Goal: Information Seeking & Learning: Learn about a topic

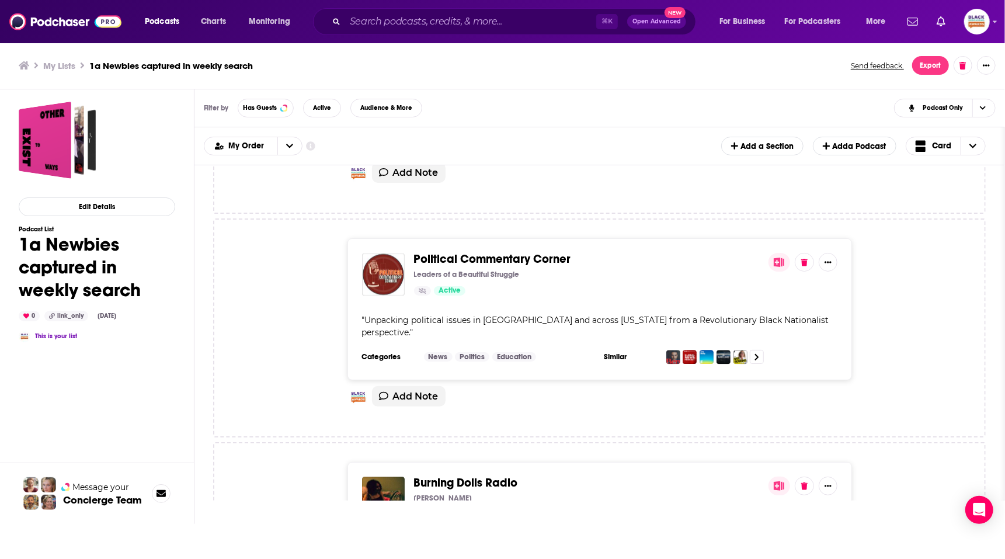
scroll to position [1569, 0]
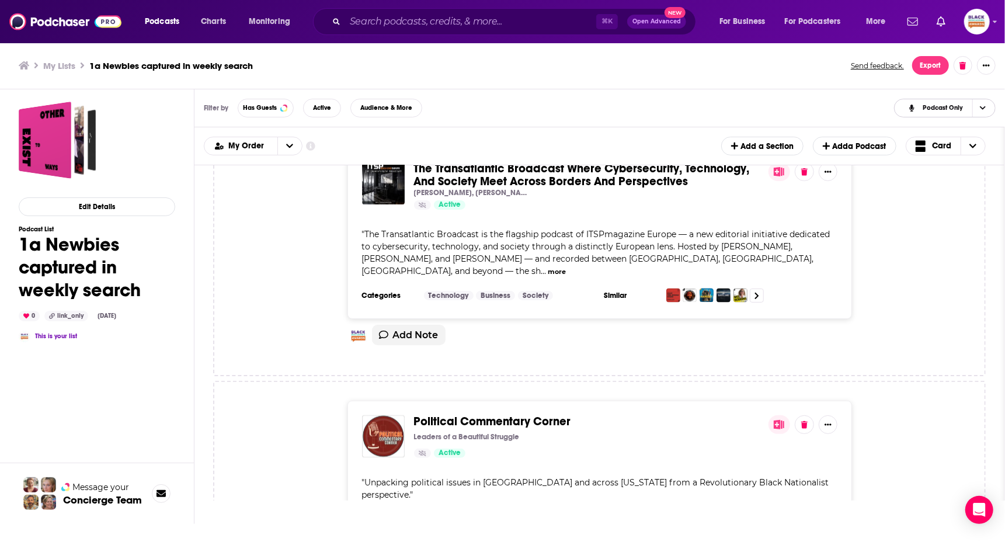
click at [956, 109] on span "Podcast Only" at bounding box center [943, 108] width 40 height 6
click at [792, 101] on div "Filter by Has Guests Active Audience & More Podcast Only Split View Podcast Onl…" at bounding box center [600, 108] width 811 height 38
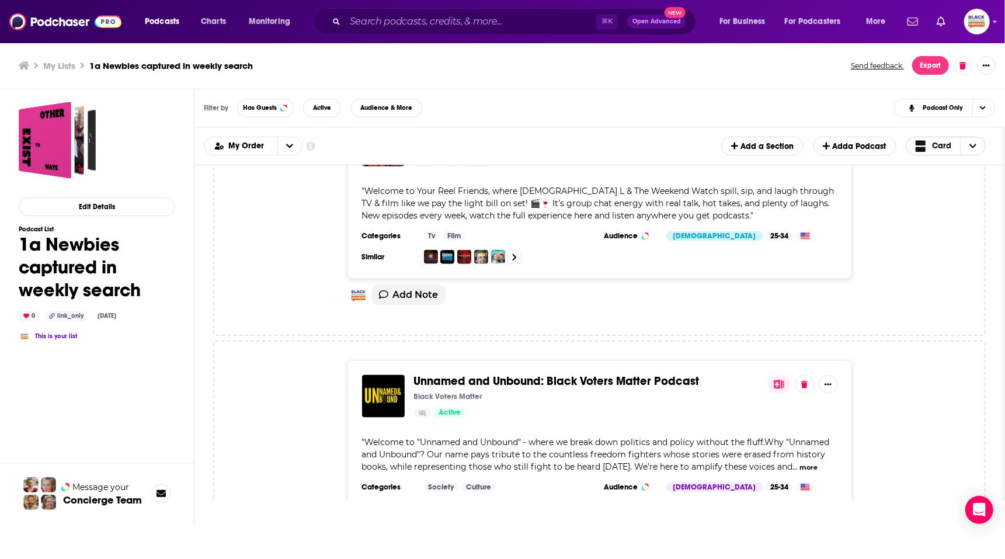
click at [939, 149] on span "Card" at bounding box center [941, 146] width 19 height 8
click at [935, 183] on span "Table" at bounding box center [953, 185] width 47 height 6
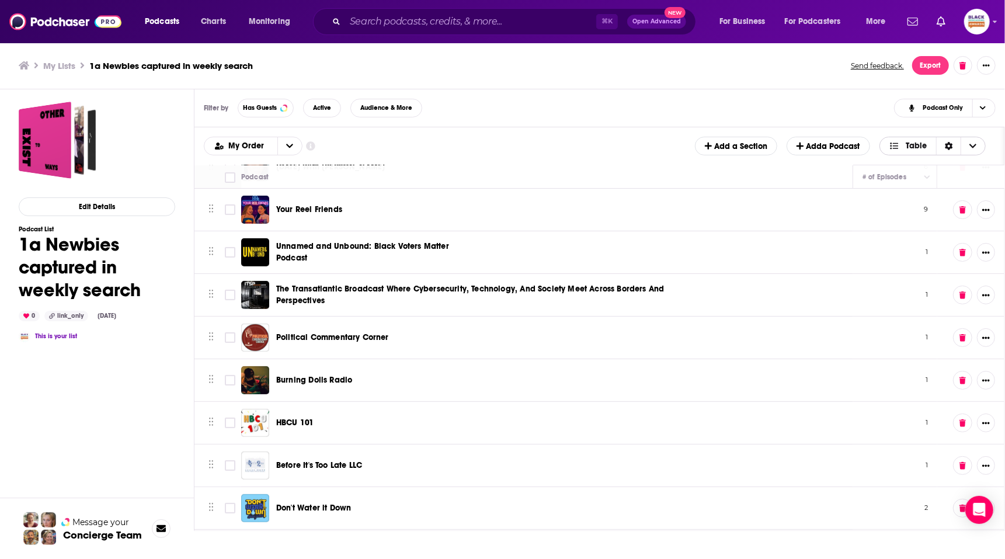
scroll to position [171, 0]
click at [232, 208] on input "Toggle select row" at bounding box center [230, 209] width 11 height 11
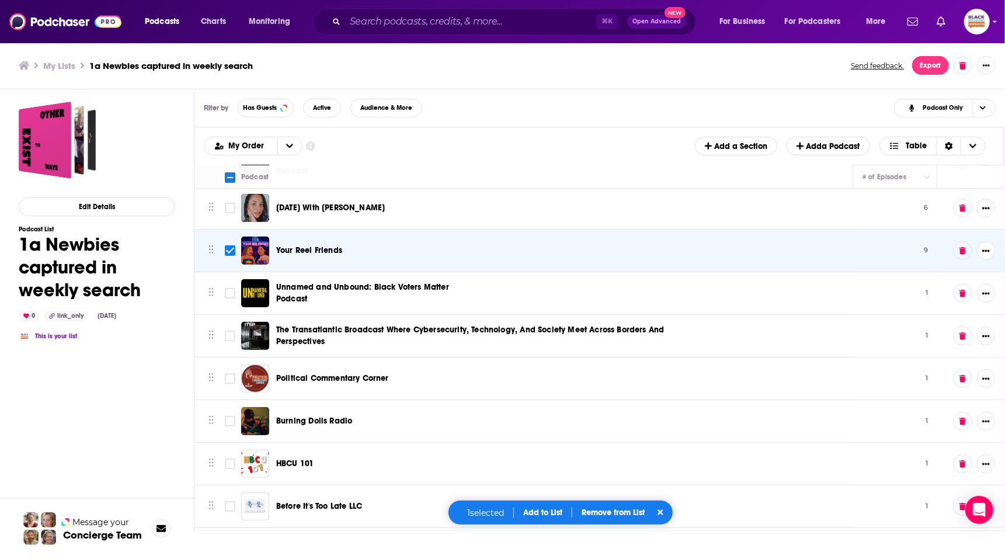
scroll to position [121, 0]
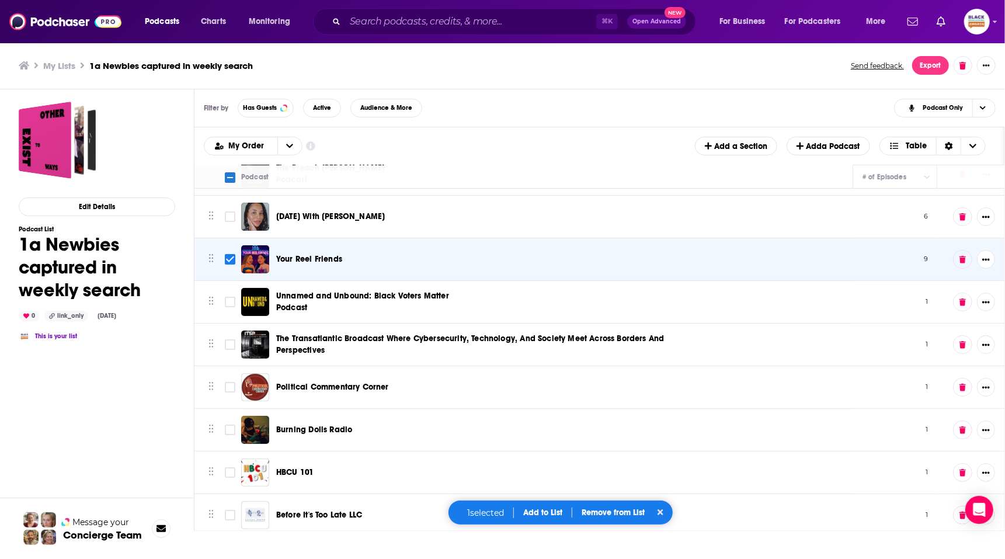
click at [546, 511] on button "Add to List" at bounding box center [543, 513] width 58 height 10
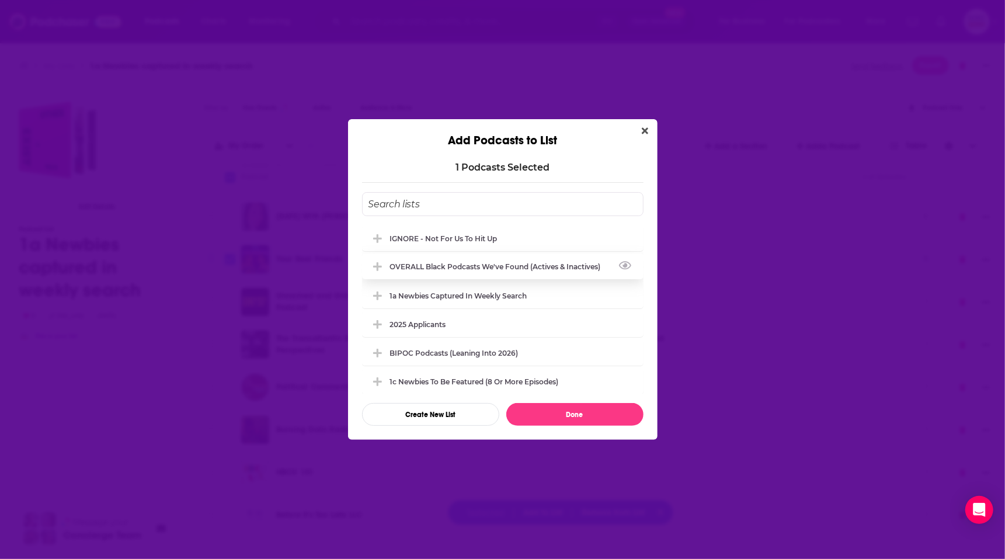
click at [478, 268] on div "OVERALL Black podcasts we've found (actives & inactives)" at bounding box center [499, 266] width 218 height 9
click at [459, 377] on div "1c Newbies to be featured (8 or more episodes)" at bounding box center [478, 381] width 176 height 9
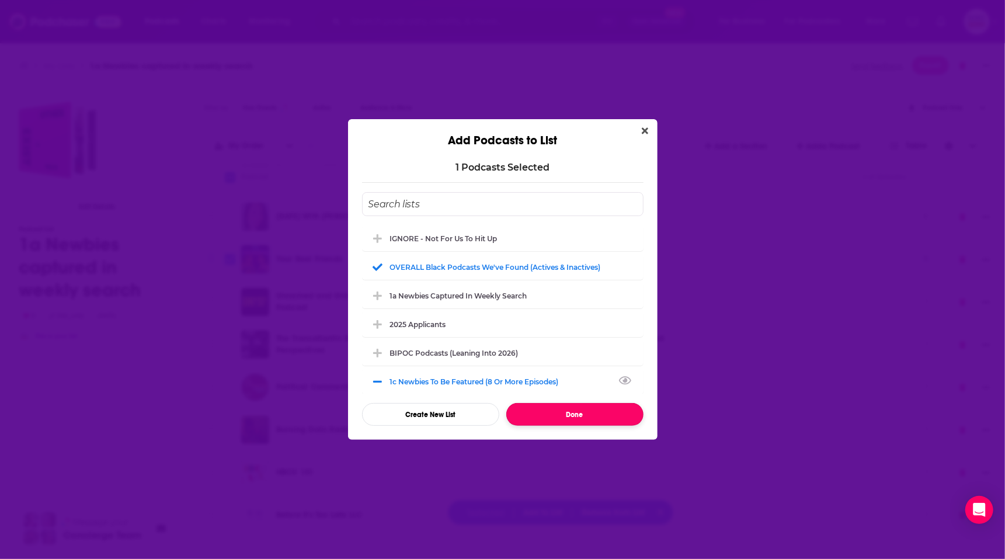
click at [558, 416] on button "Done" at bounding box center [574, 414] width 137 height 23
checkbox input "false"
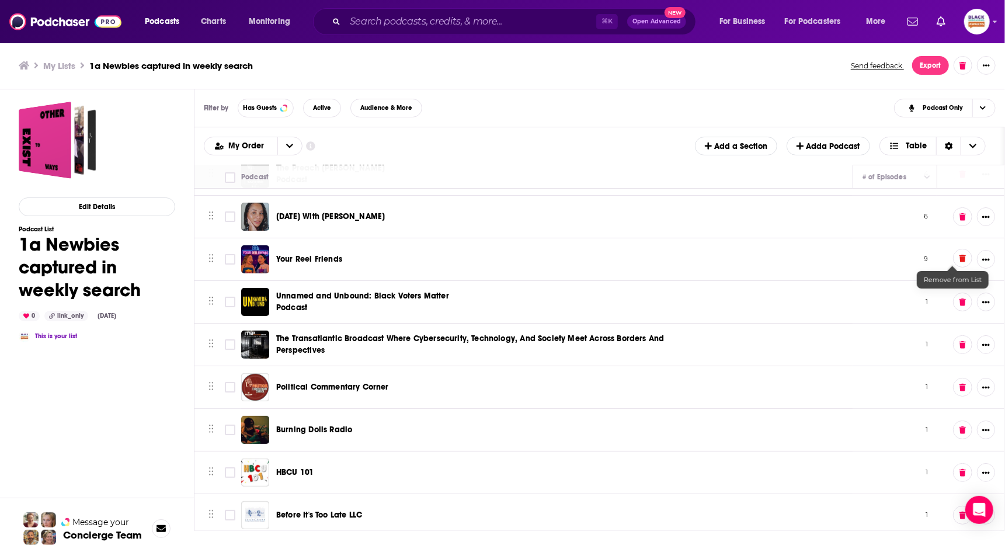
click at [953, 261] on button at bounding box center [962, 258] width 19 height 19
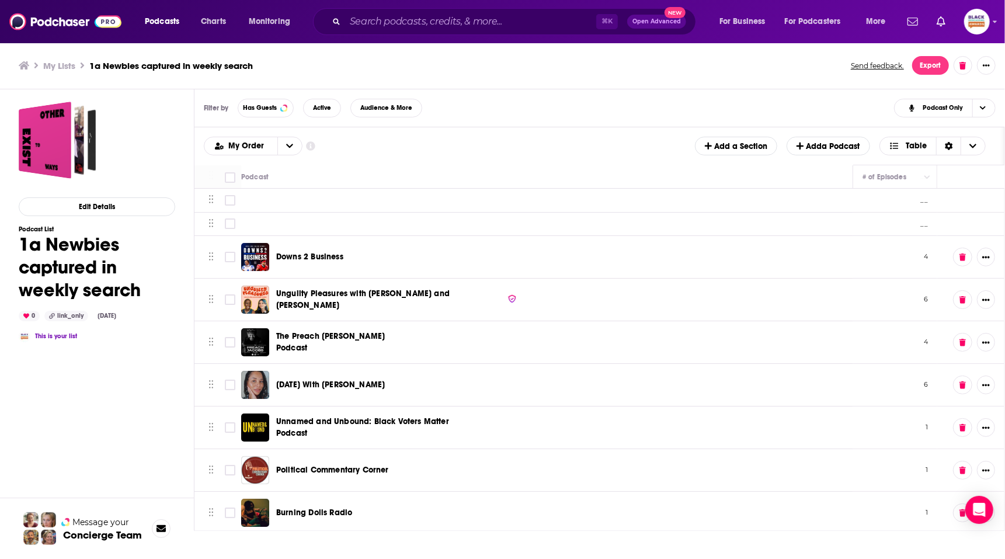
scroll to position [0, 0]
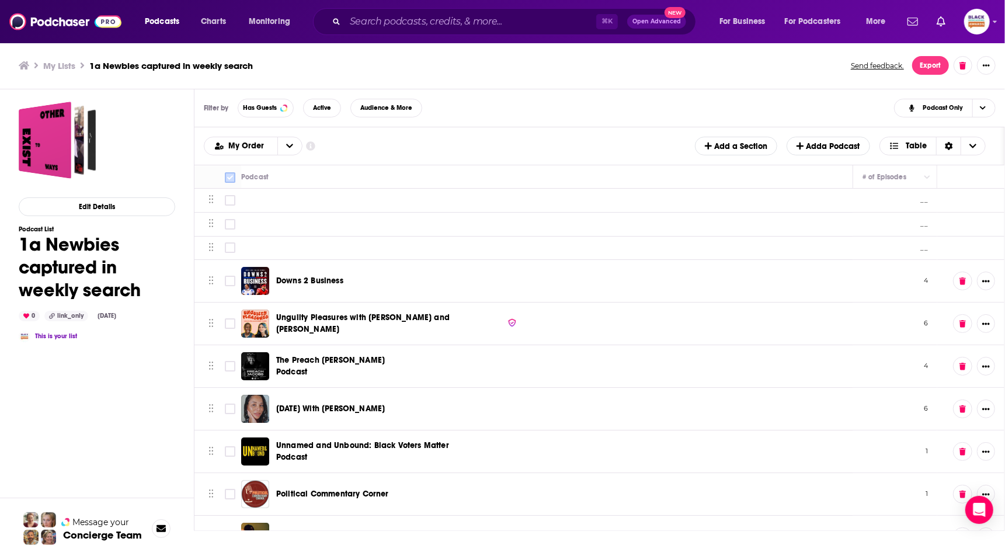
click at [230, 175] on input "Toggle select all" at bounding box center [230, 177] width 11 height 11
checkbox input "true"
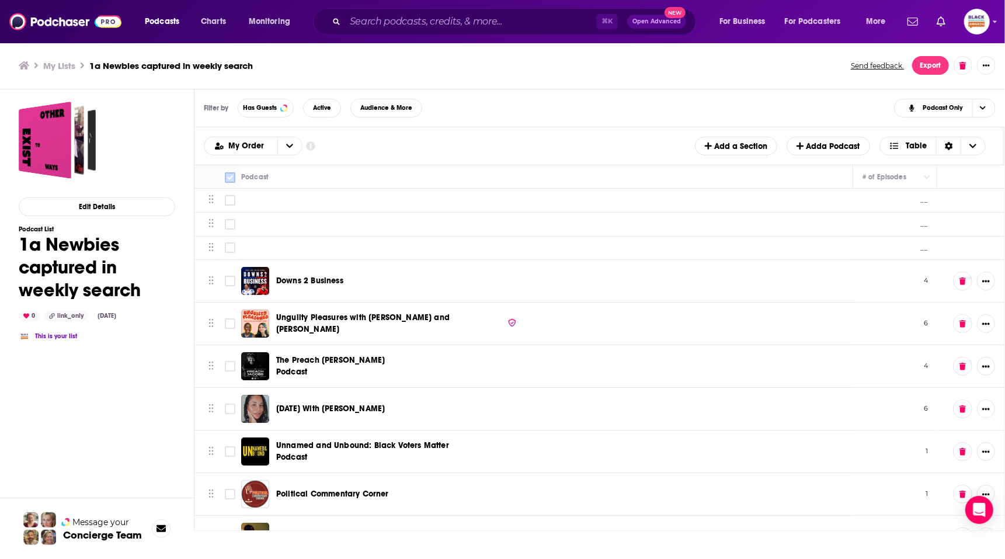
checkbox input "true"
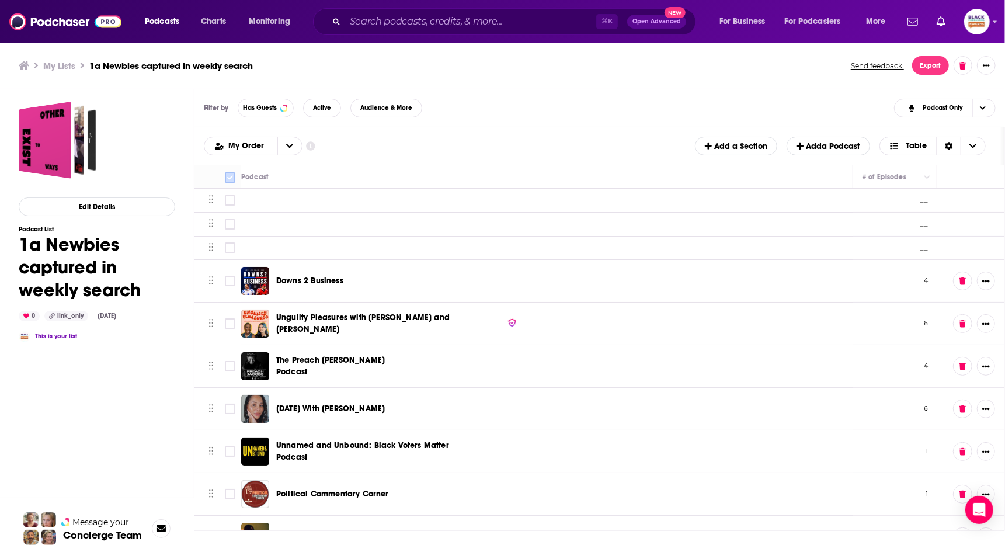
checkbox input "true"
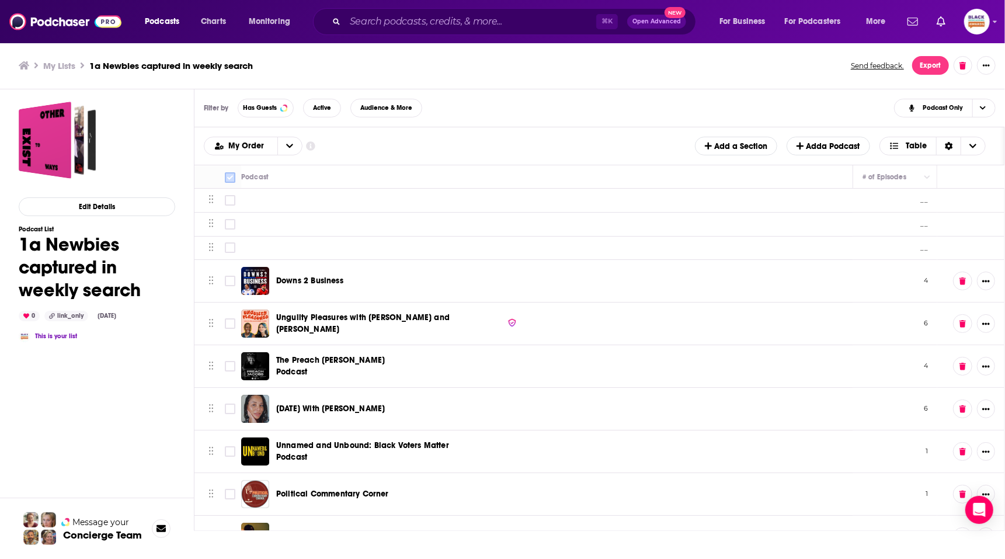
checkbox input "true"
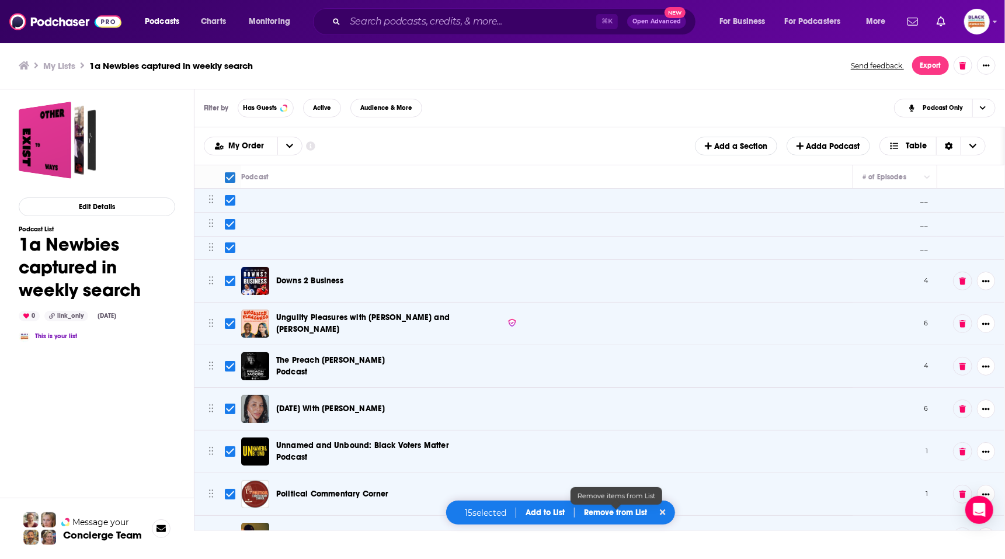
click at [613, 511] on p "Remove from List" at bounding box center [615, 513] width 63 height 10
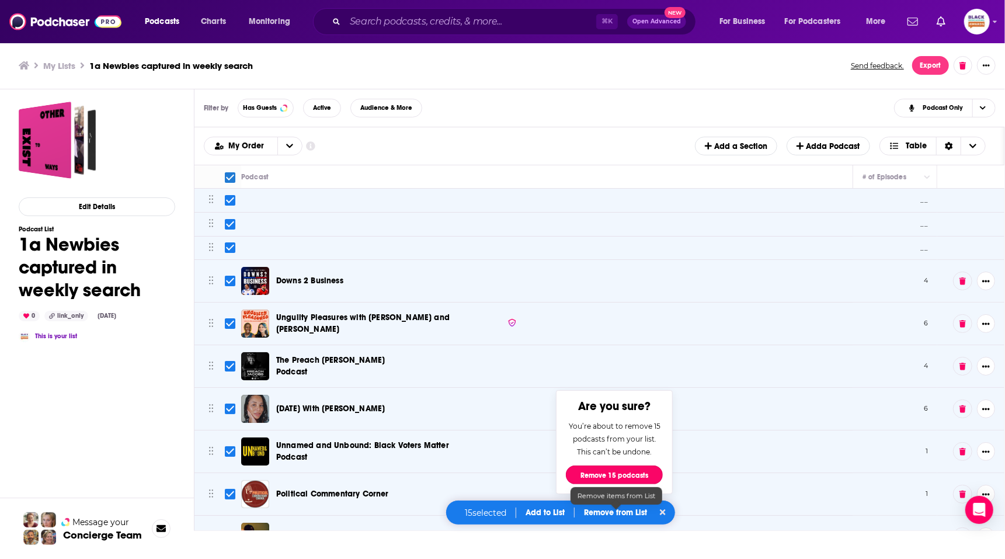
click at [595, 471] on button "Remove 15 podcasts" at bounding box center [614, 475] width 97 height 19
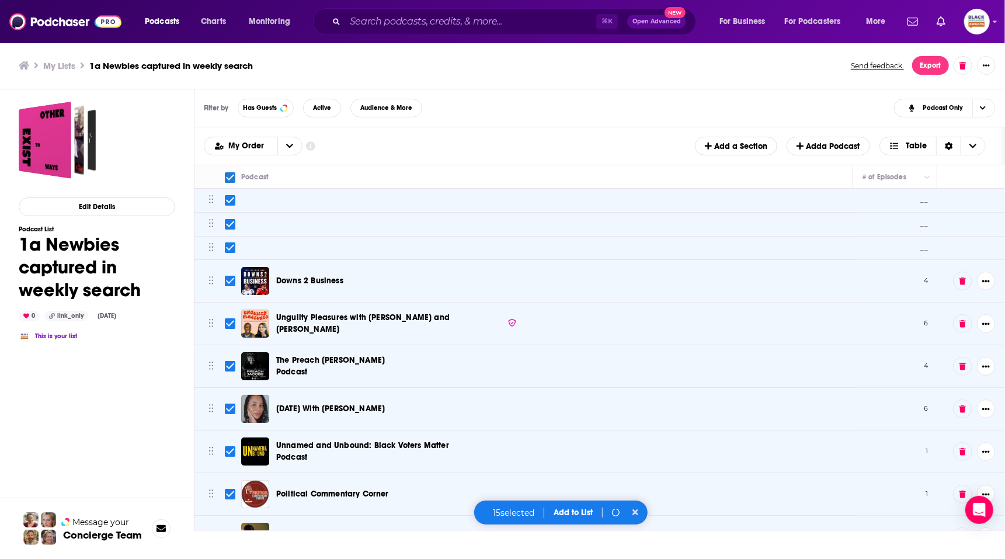
checkbox input "false"
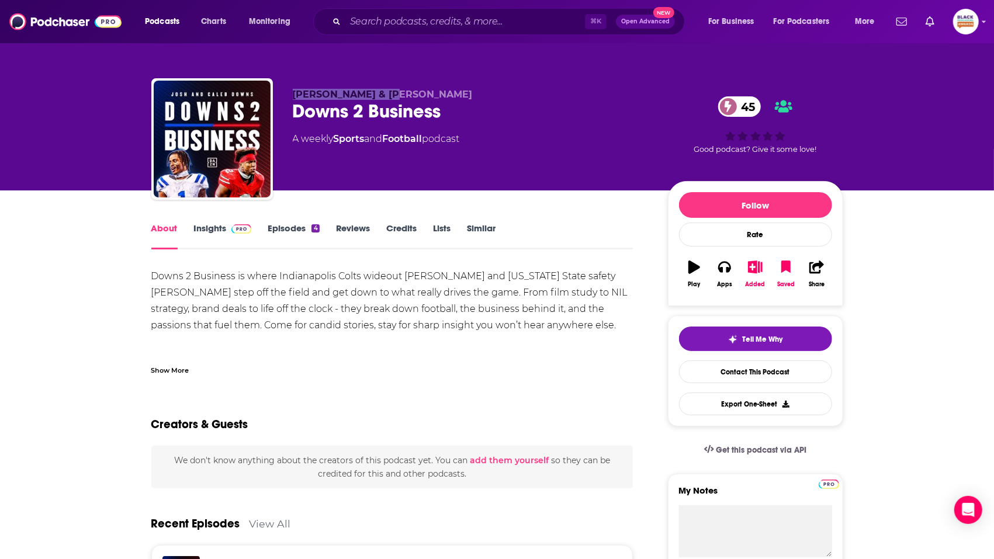
drag, startPoint x: 290, startPoint y: 92, endPoint x: 363, endPoint y: 52, distance: 83.9
click at [391, 96] on div "Caleb Downs & Josh Downs Downs 2 Business 45 A weekly Sports and Football podca…" at bounding box center [497, 141] width 692 height 126
copy span "Caleb Downs & Josh"
click at [210, 233] on link "Insights" at bounding box center [223, 236] width 58 height 27
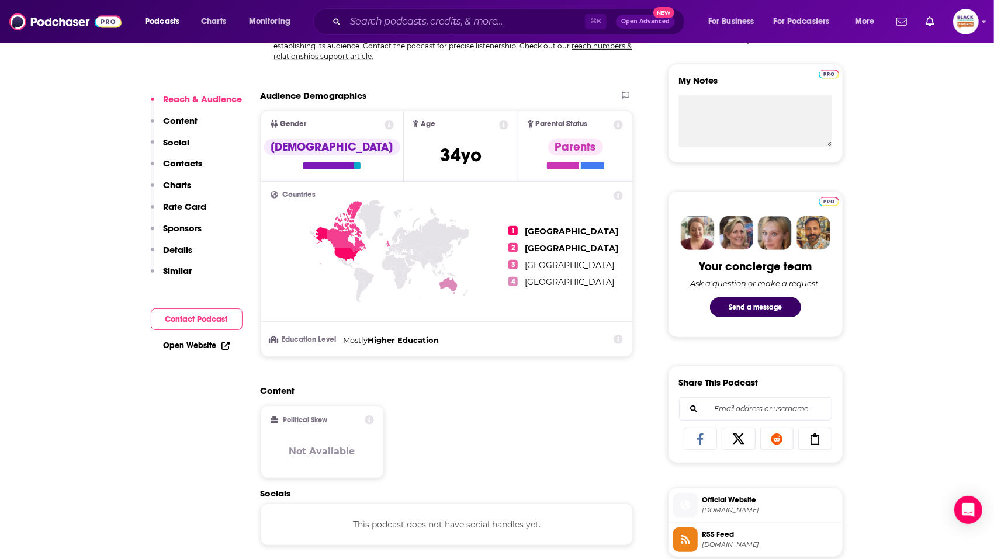
scroll to position [590, 0]
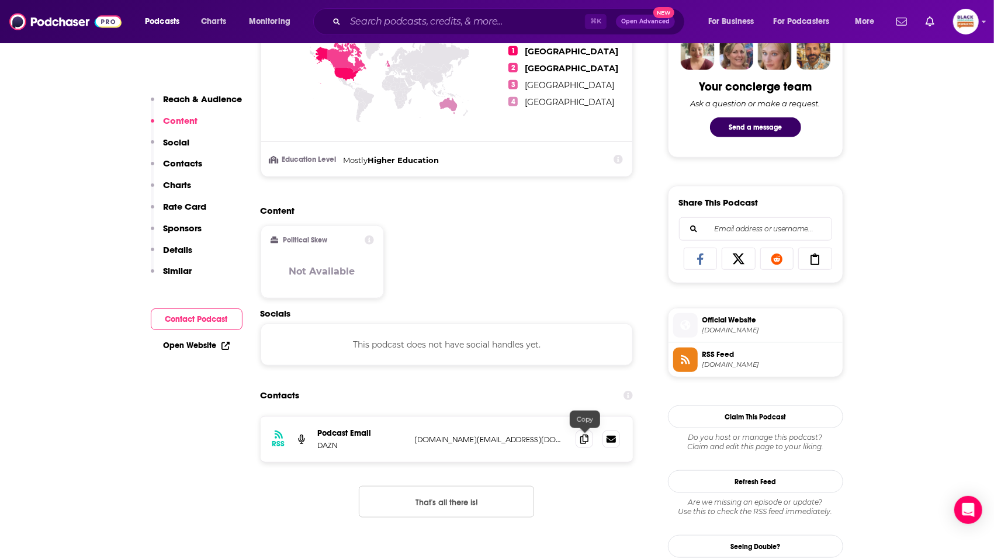
drag, startPoint x: 584, startPoint y: 442, endPoint x: 566, endPoint y: 428, distance: 23.3
click at [584, 442] on icon at bounding box center [584, 439] width 8 height 9
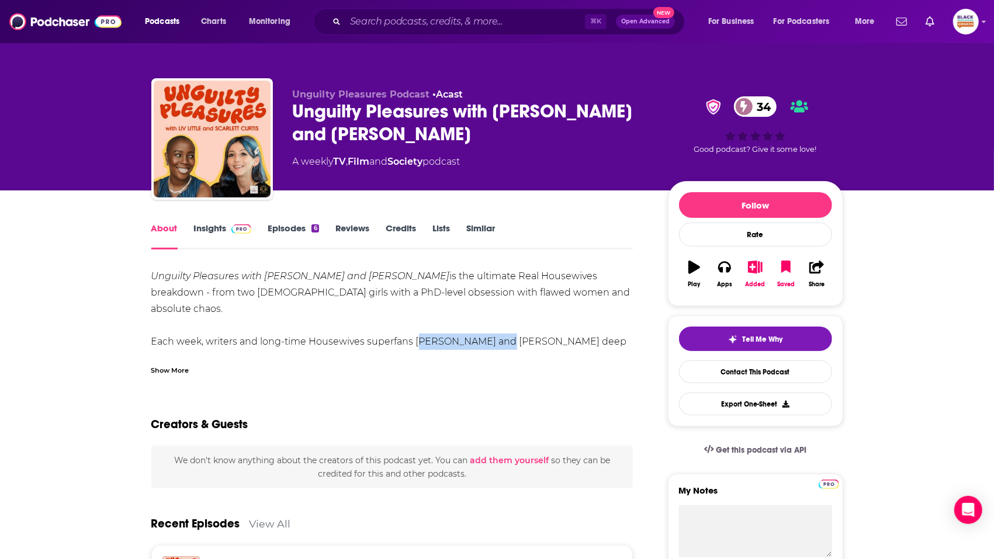
drag, startPoint x: 484, startPoint y: 323, endPoint x: 414, endPoint y: 325, distance: 70.1
click at [414, 325] on div "Unguilty Pleasures with Liv Little and Scarlett Curtis is the ultimate Real Hou…" at bounding box center [392, 538] width 482 height 540
copy div "Liv and Scarlett"
click at [218, 234] on link "Insights" at bounding box center [223, 236] width 58 height 27
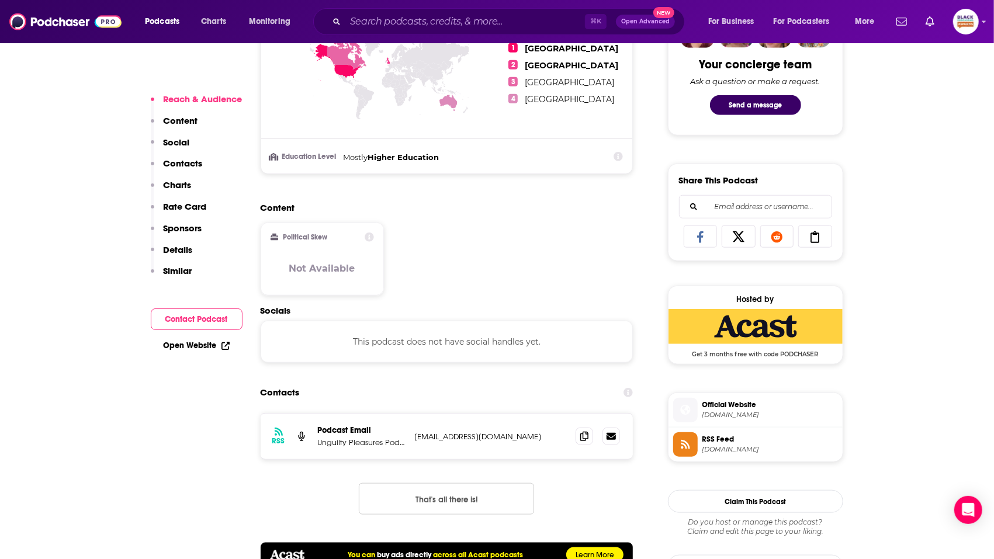
scroll to position [666, 0]
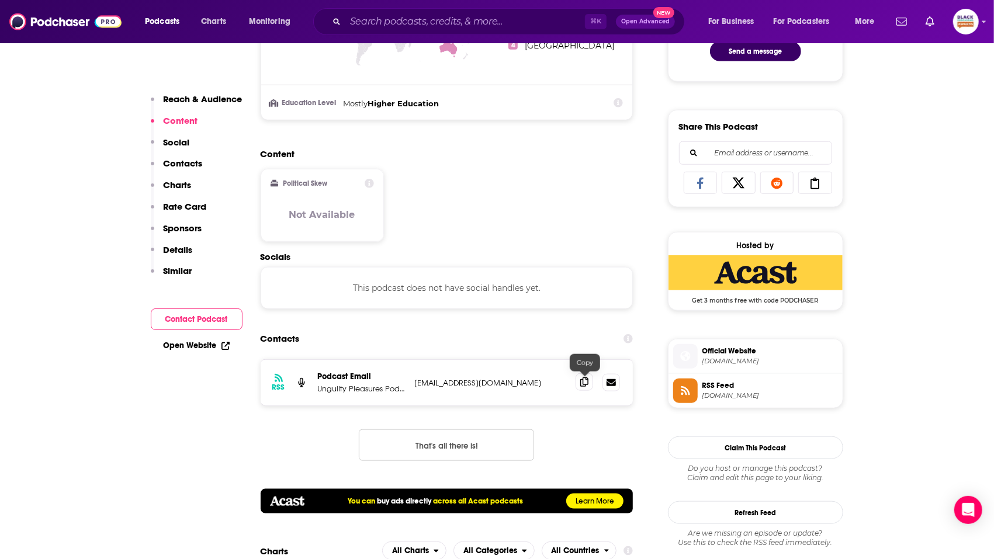
click at [585, 386] on icon at bounding box center [584, 381] width 8 height 9
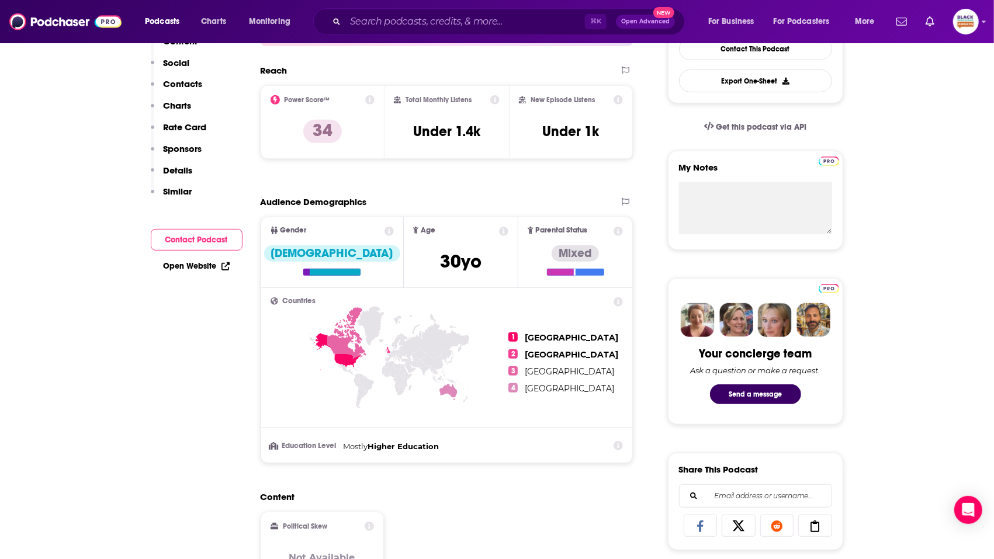
scroll to position [78, 0]
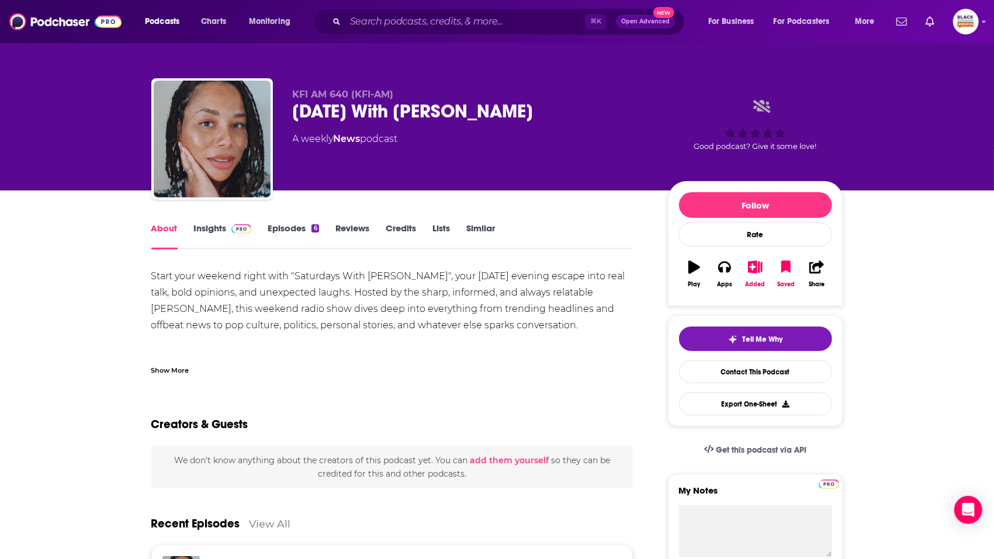
click at [553, 288] on div "Start your weekend right with "Saturdays With [PERSON_NAME]", your [DATE] eveni…" at bounding box center [392, 317] width 482 height 98
copy div "[PERSON_NAME]"
click at [224, 235] on link "Insights" at bounding box center [223, 236] width 58 height 27
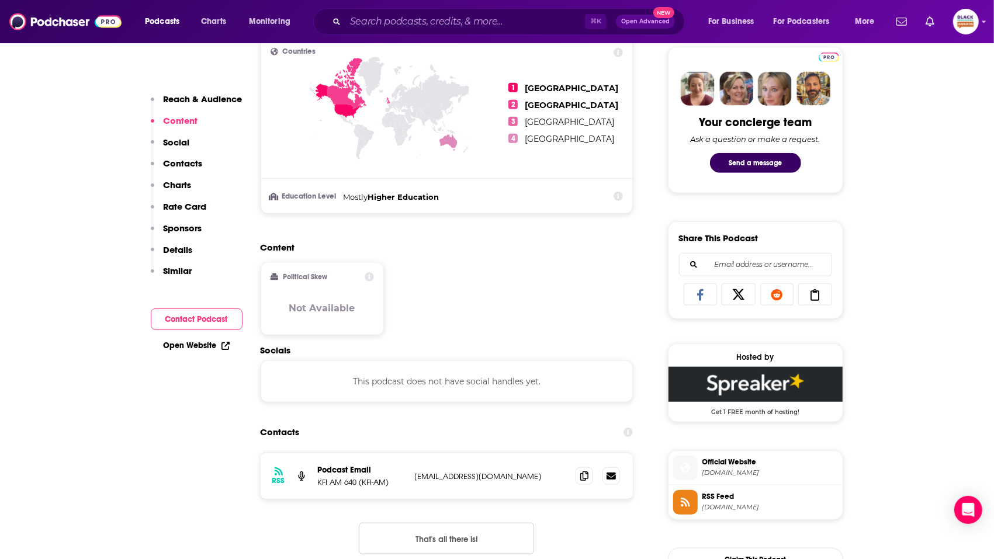
scroll to position [587, 0]
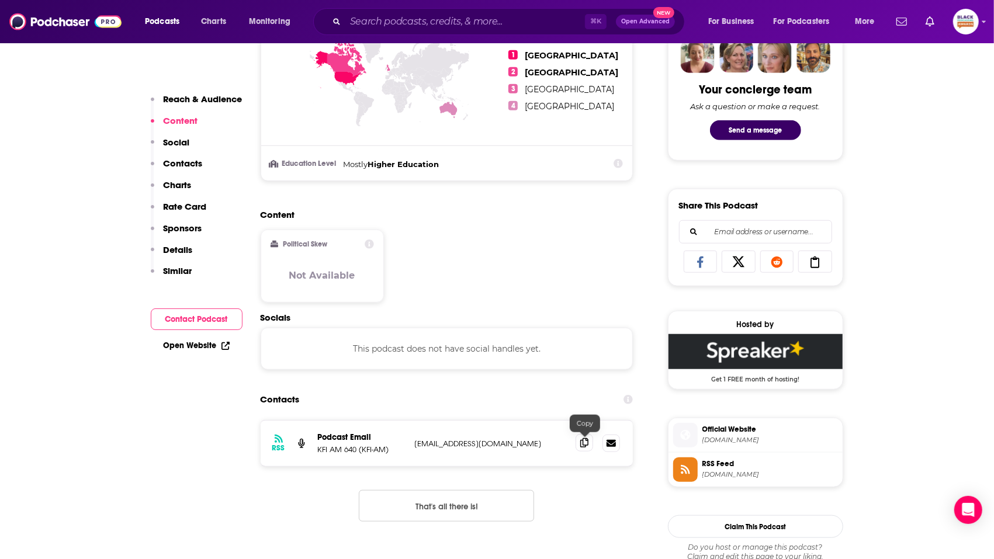
click at [584, 445] on icon at bounding box center [584, 442] width 8 height 9
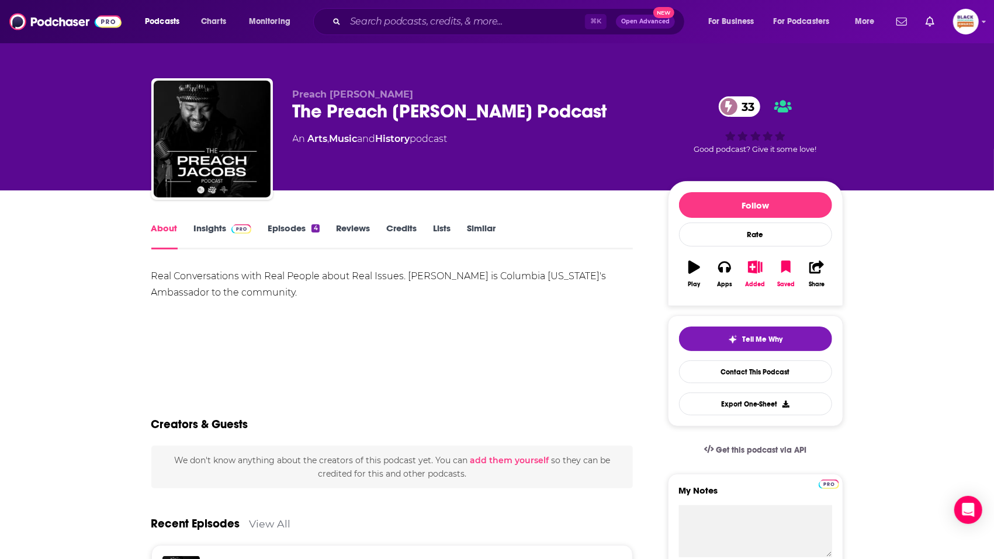
click at [215, 233] on link "Insights" at bounding box center [223, 236] width 58 height 27
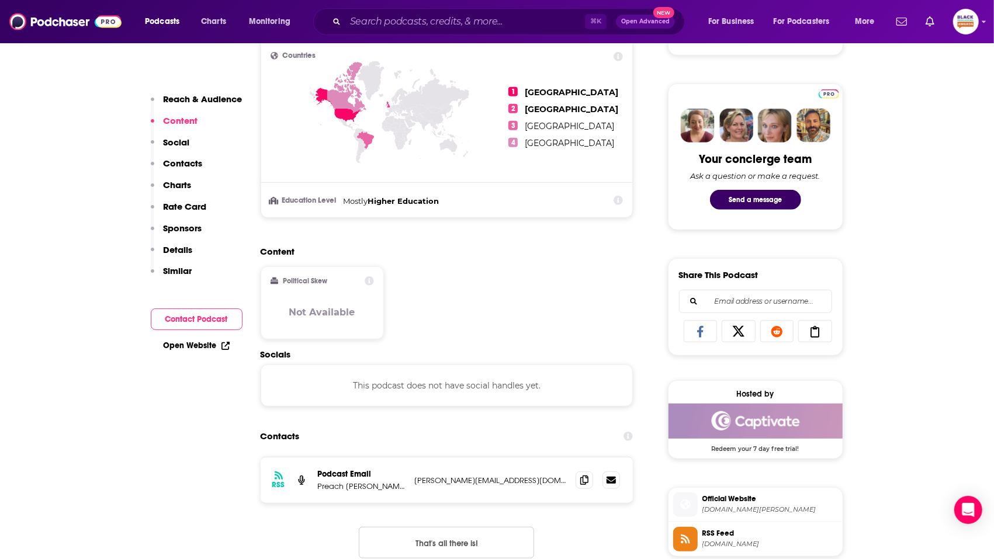
scroll to position [585, 0]
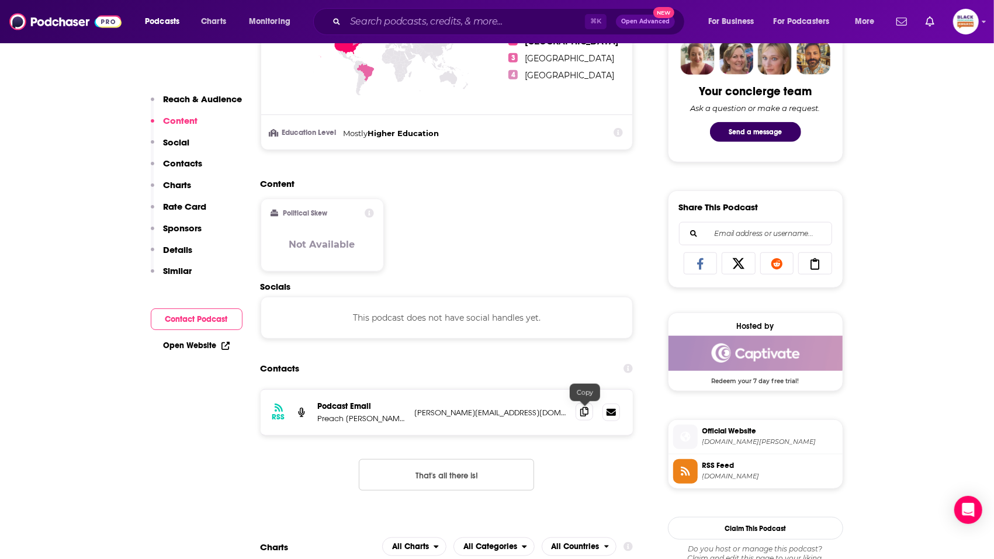
click at [577, 414] on span at bounding box center [584, 412] width 18 height 18
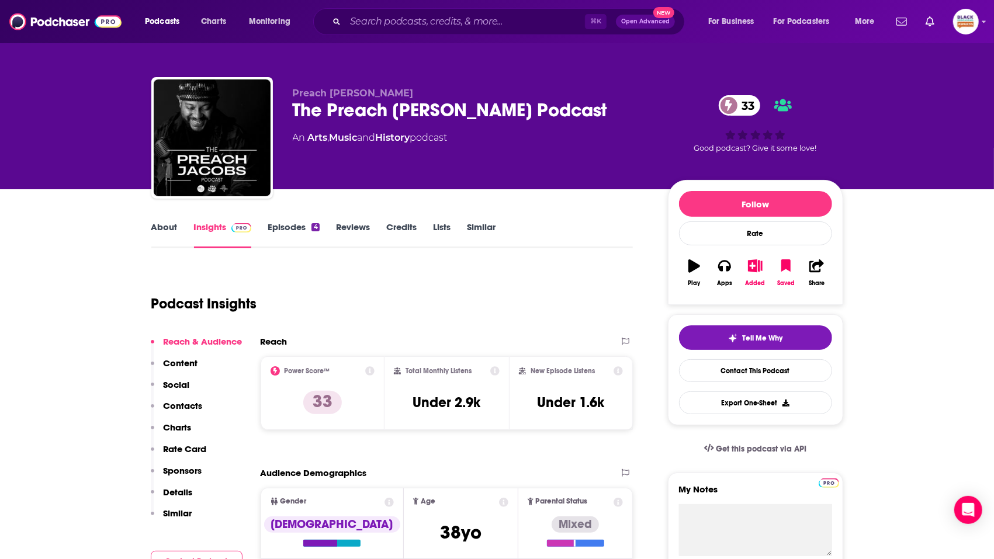
scroll to position [0, 0]
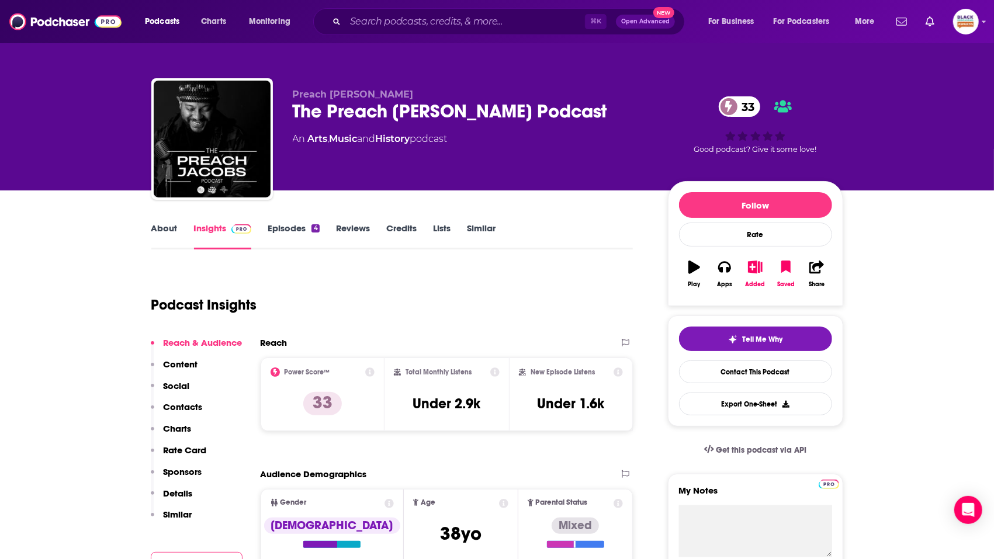
click at [161, 228] on link "About" at bounding box center [164, 236] width 26 height 27
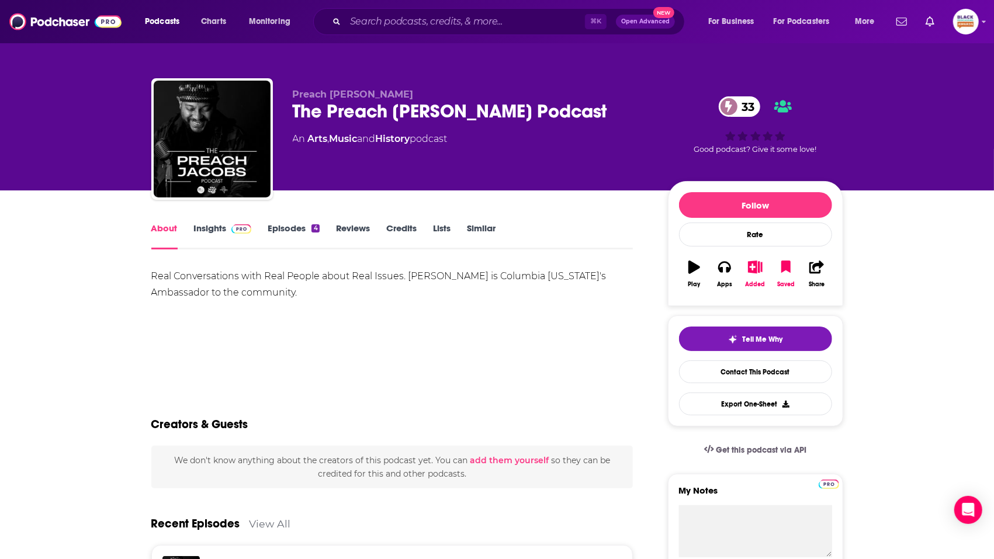
click at [304, 231] on link "Episodes 4" at bounding box center [293, 236] width 51 height 27
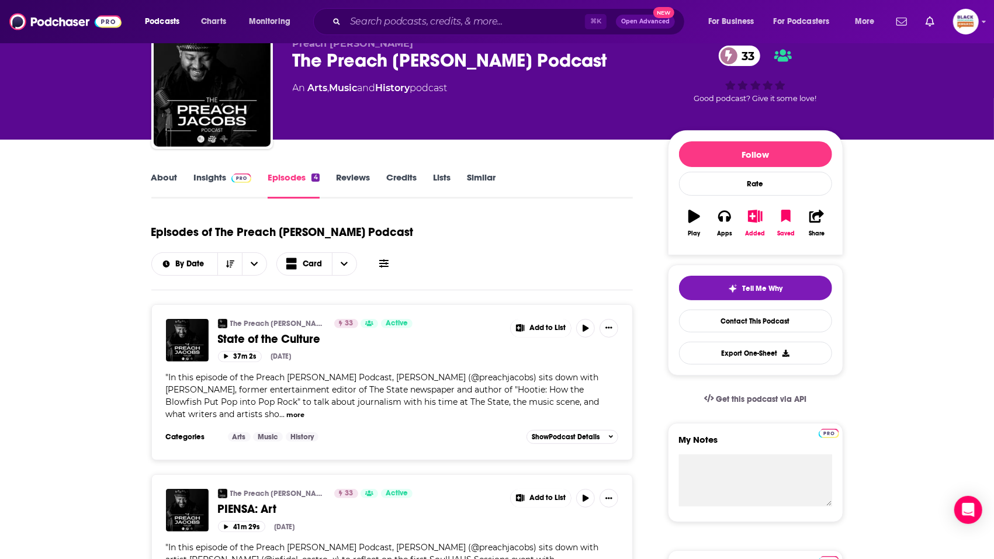
scroll to position [51, 0]
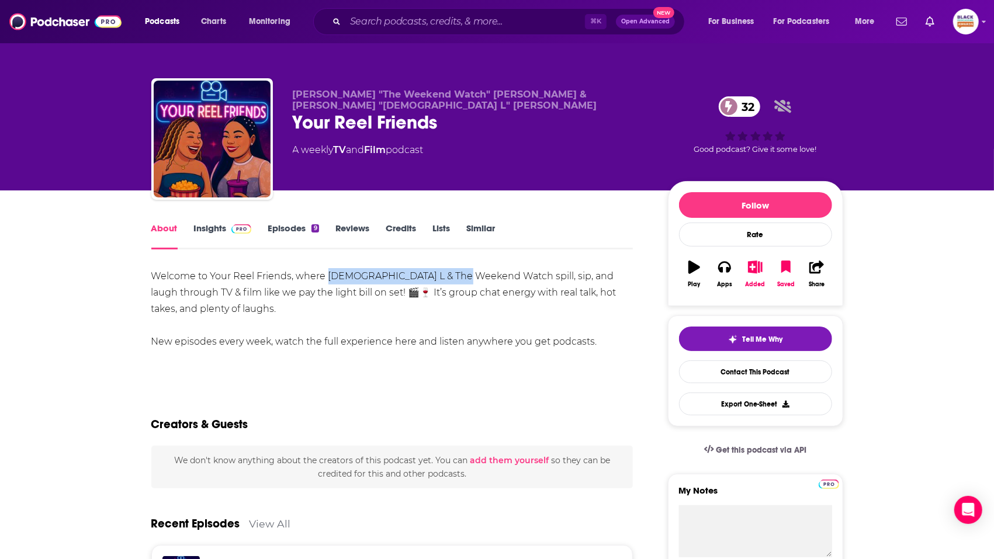
drag, startPoint x: 325, startPoint y: 276, endPoint x: 457, endPoint y: 278, distance: 132.0
click at [462, 279] on div "Welcome to Your Reel Friends, where Lady L & The Weekend Watch spill, sip, and …" at bounding box center [392, 309] width 482 height 82
copy div "Lady L & The Weekend Watch"
click at [210, 236] on link "Insights" at bounding box center [223, 236] width 58 height 27
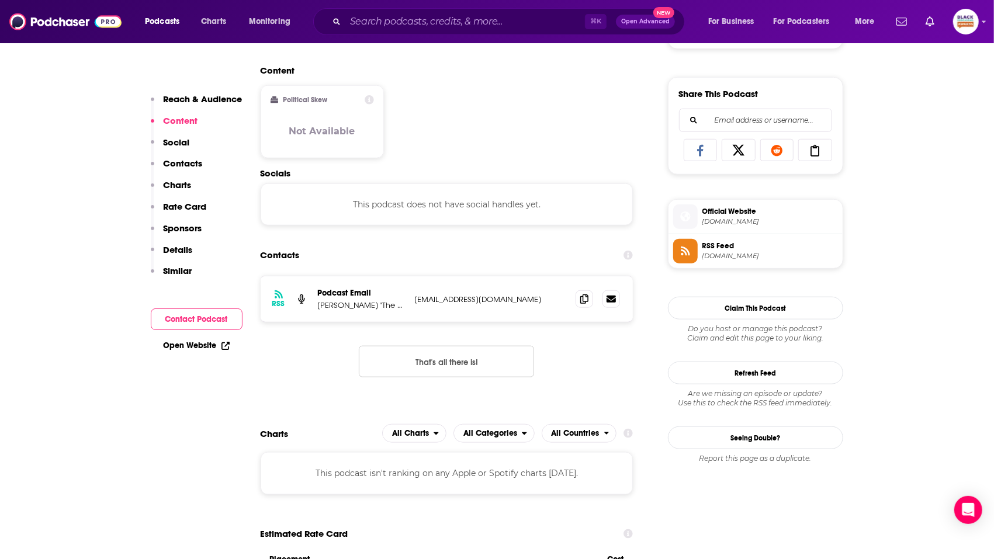
scroll to position [730, 0]
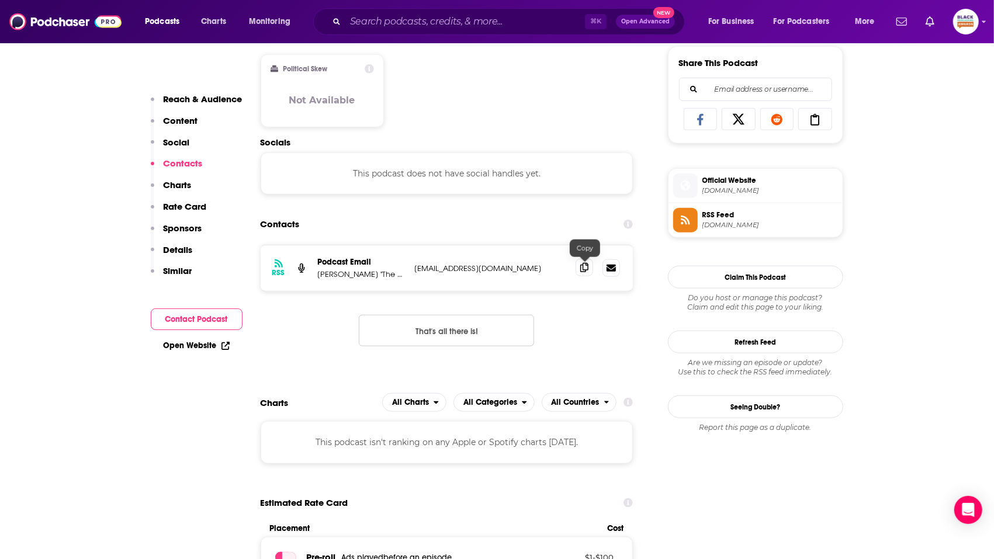
click at [578, 272] on span at bounding box center [584, 268] width 18 height 18
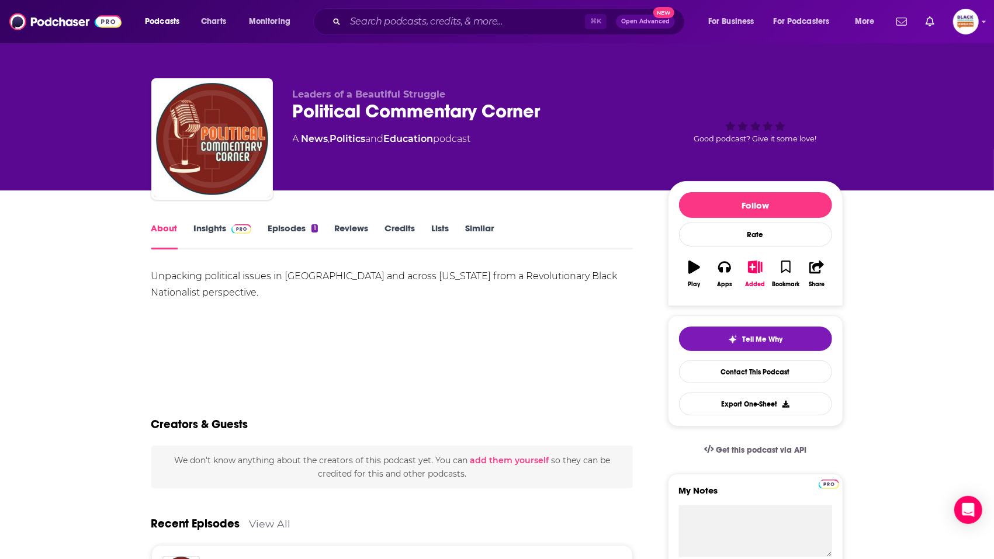
click at [221, 231] on link "Insights" at bounding box center [223, 236] width 58 height 27
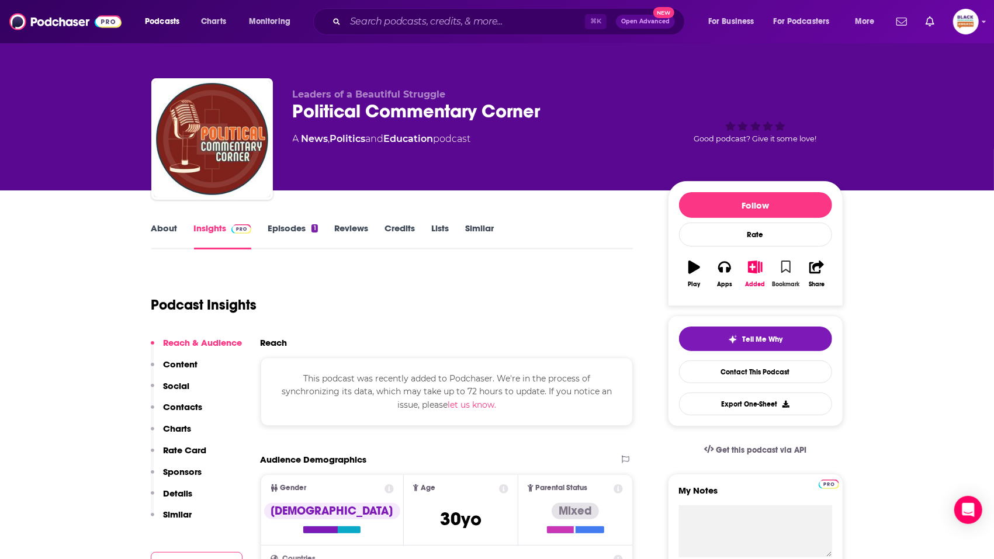
click at [789, 262] on icon "button" at bounding box center [786, 267] width 10 height 13
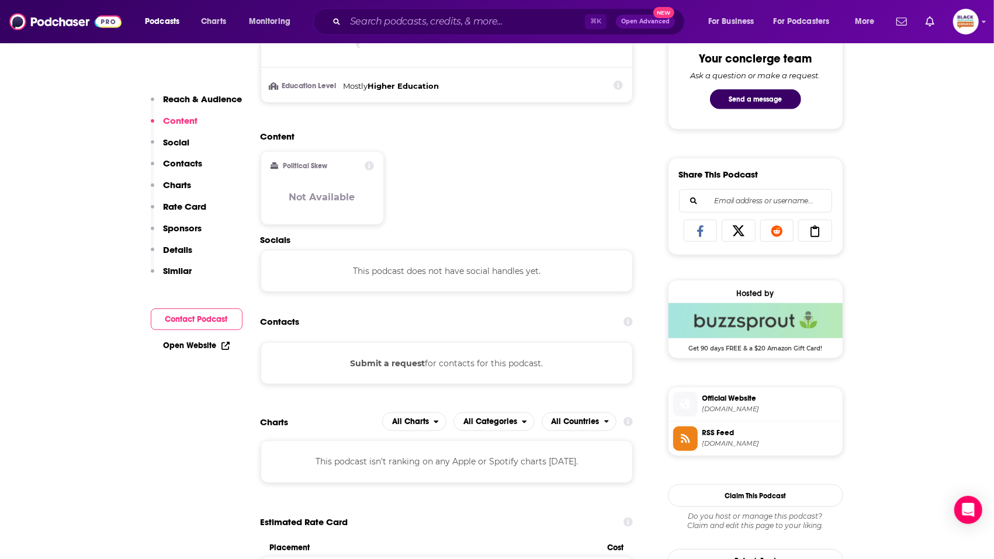
scroll to position [671, 0]
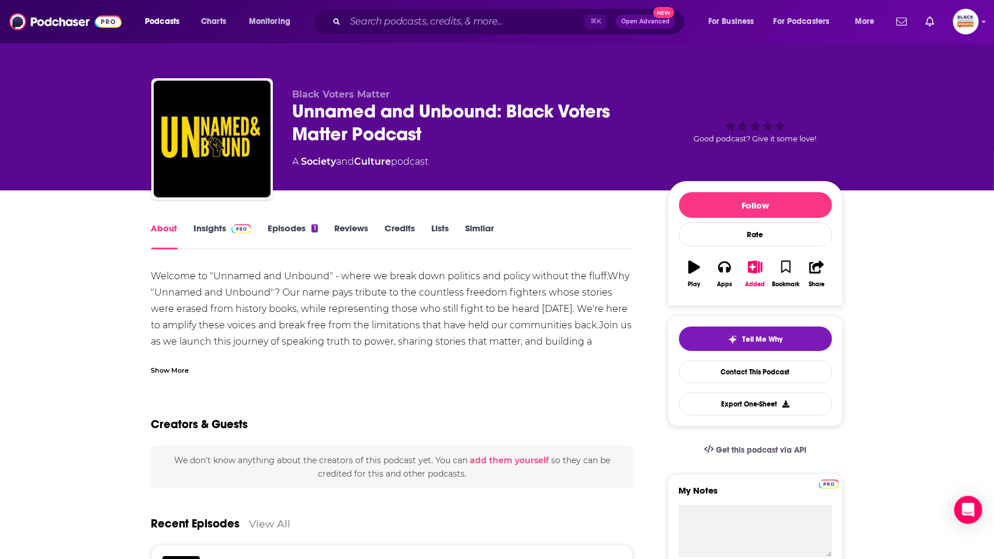
click at [175, 367] on div "Show More" at bounding box center [170, 369] width 38 height 11
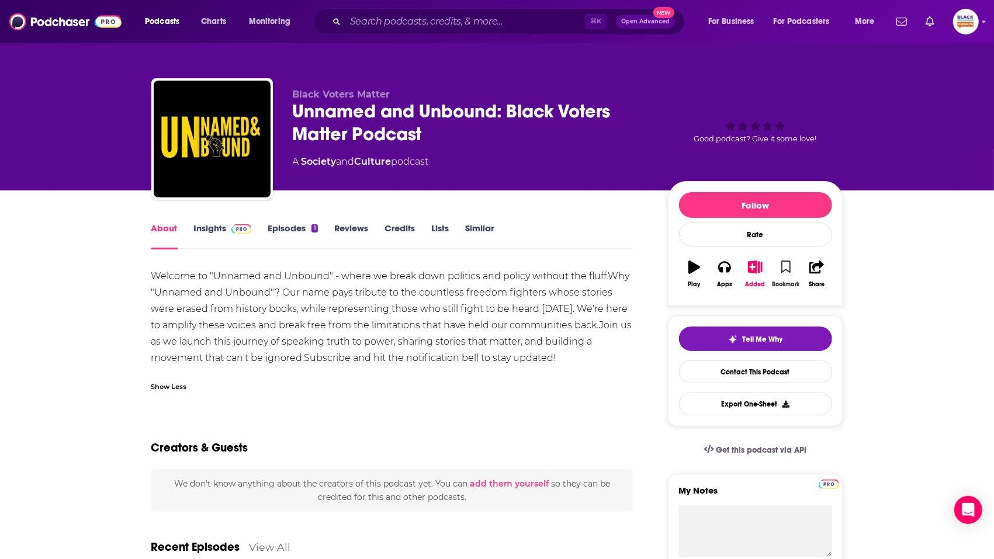
click at [780, 271] on button "Bookmark" at bounding box center [786, 274] width 30 height 42
click at [227, 240] on link "Insights" at bounding box center [223, 236] width 58 height 27
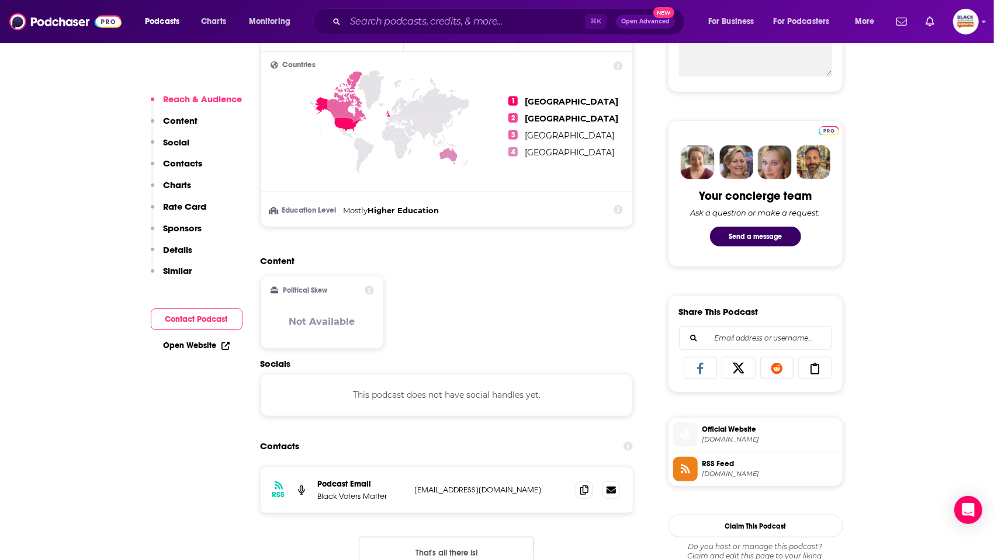
scroll to position [495, 0]
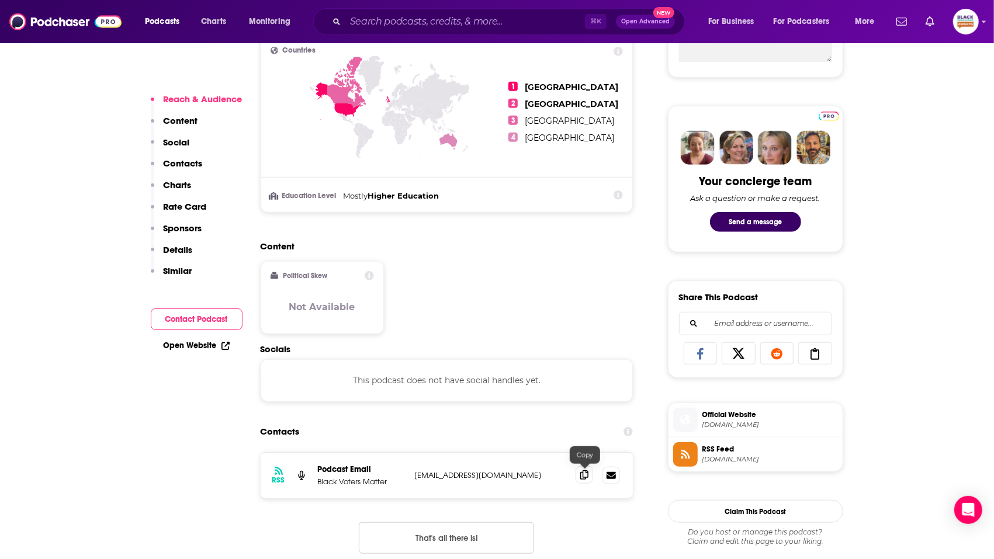
click at [590, 481] on span at bounding box center [584, 475] width 18 height 18
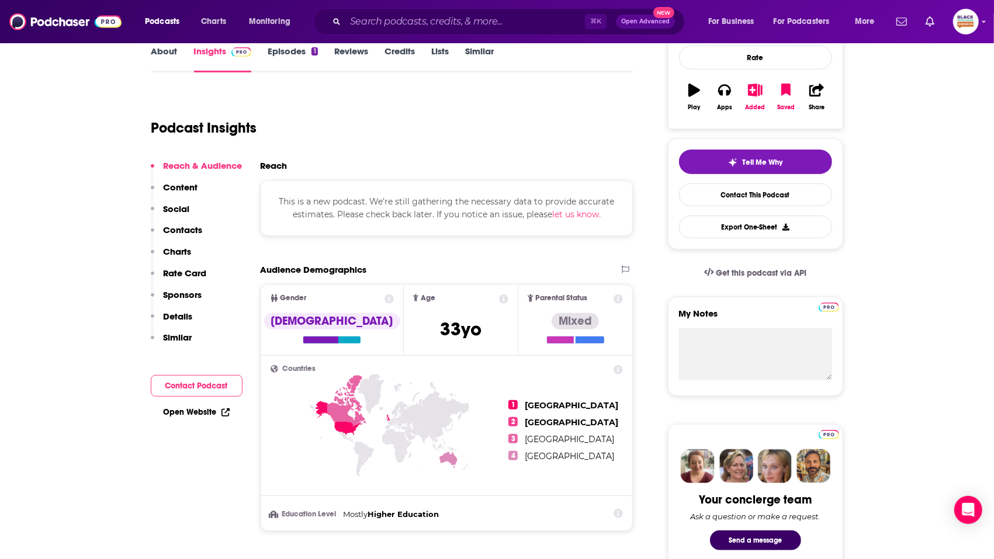
scroll to position [0, 0]
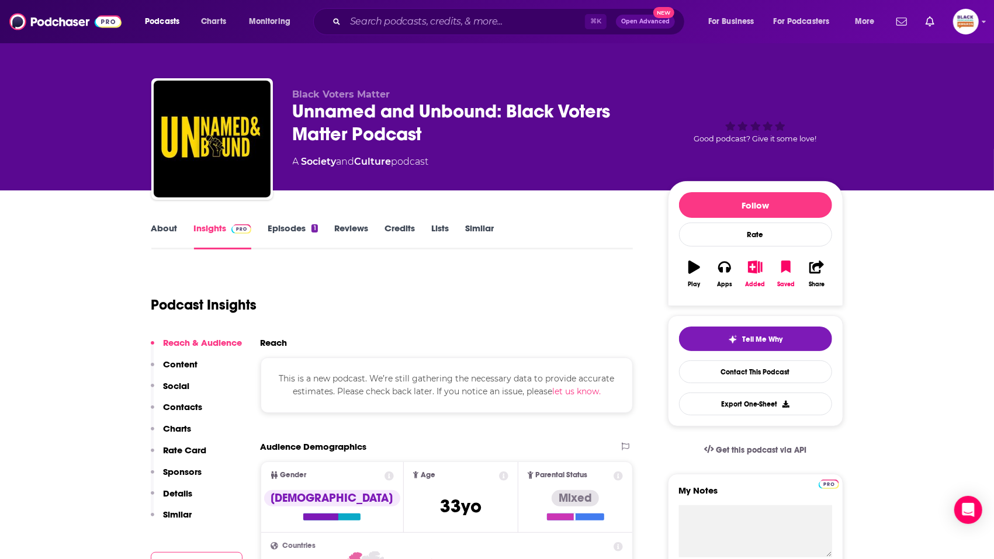
click at [167, 233] on link "About" at bounding box center [164, 236] width 26 height 27
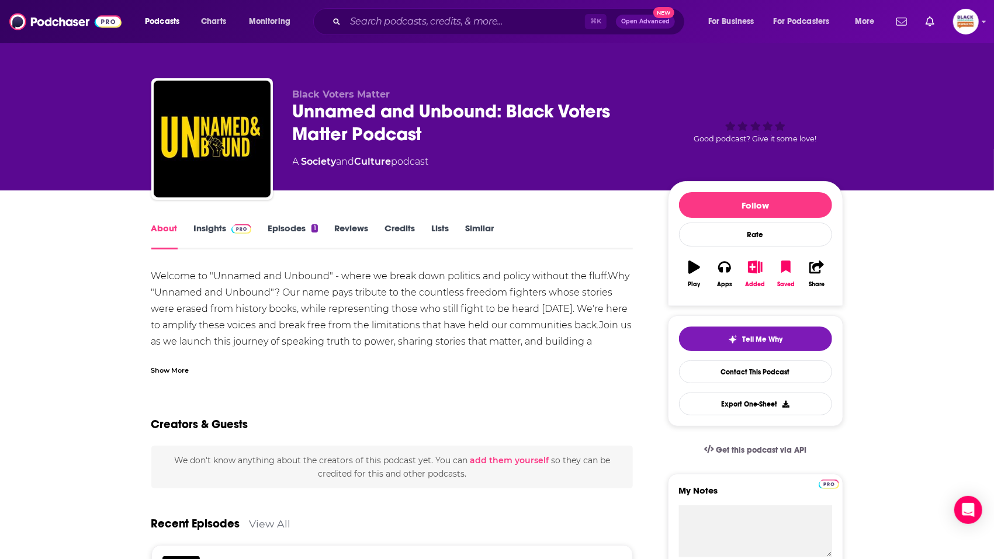
click at [176, 369] on div "Show More" at bounding box center [170, 369] width 38 height 11
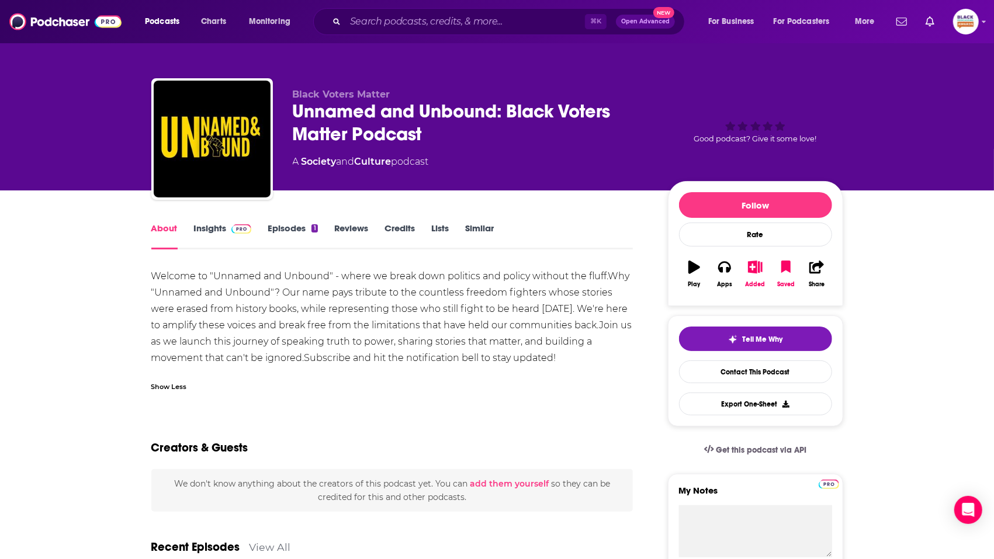
click at [290, 233] on link "Episodes 1" at bounding box center [293, 236] width 50 height 27
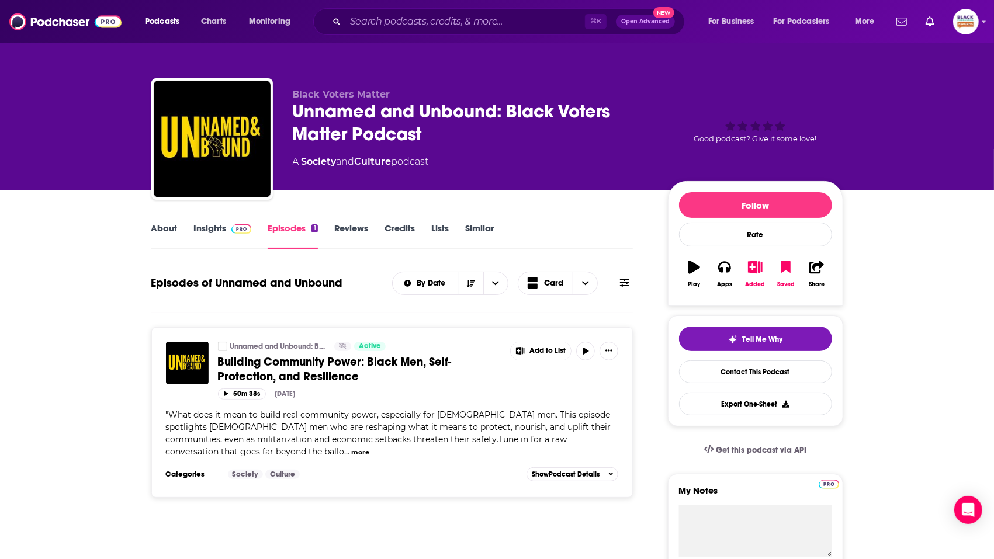
click at [351, 447] on button "more" at bounding box center [360, 452] width 18 height 10
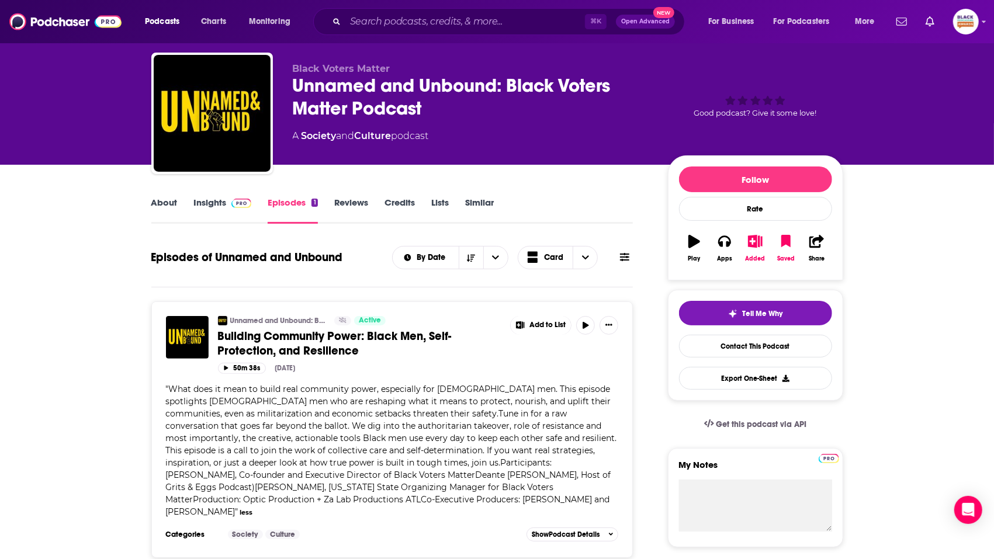
scroll to position [26, 0]
drag, startPoint x: 285, startPoint y: 498, endPoint x: 574, endPoint y: 488, distance: 289.3
click at [574, 488] on span "What does it mean to build real community power, especially for Black men. This…" at bounding box center [391, 449] width 451 height 133
copy span "Venkayla Haynes and Nomsa Hampton"
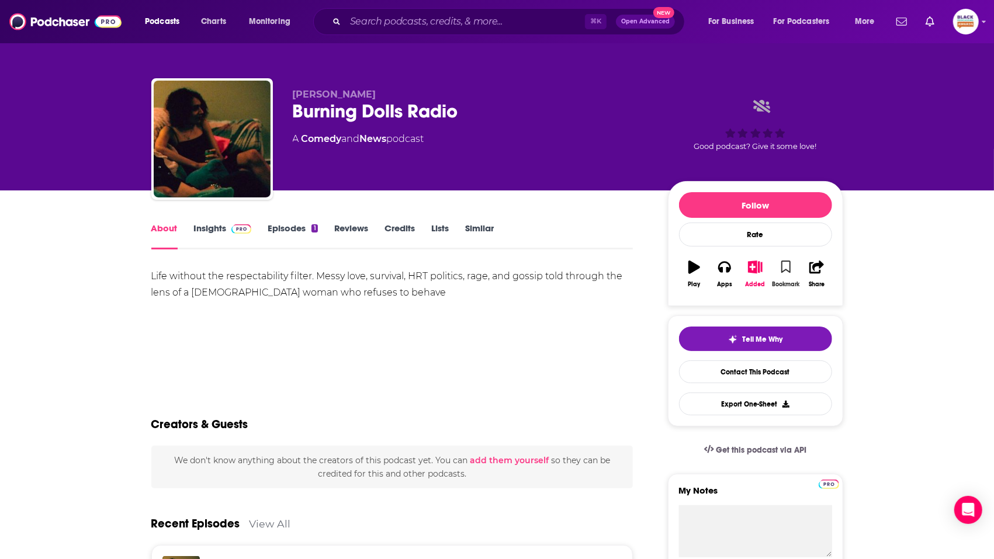
click at [792, 264] on button "Bookmark" at bounding box center [786, 274] width 30 height 42
click at [213, 231] on link "Insights" at bounding box center [223, 236] width 58 height 27
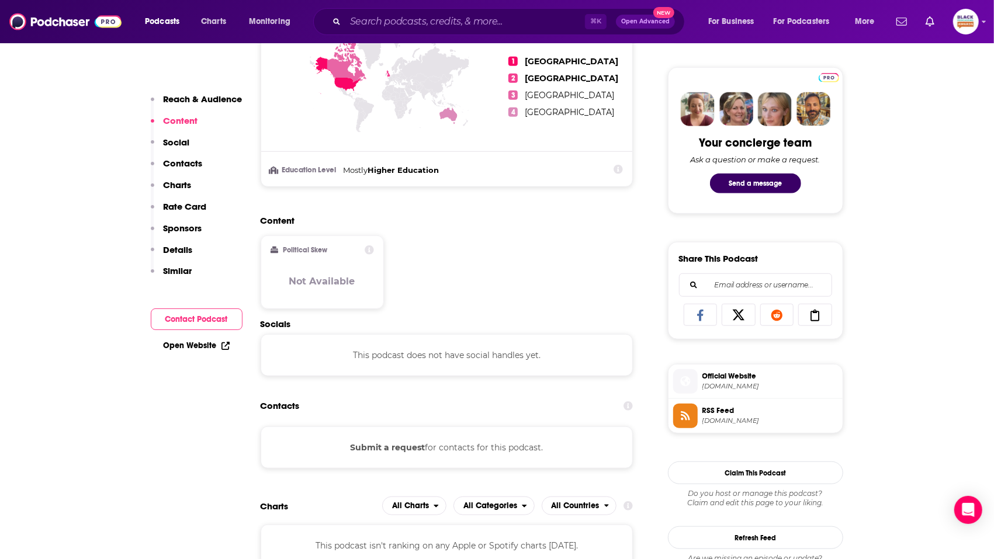
scroll to position [551, 0]
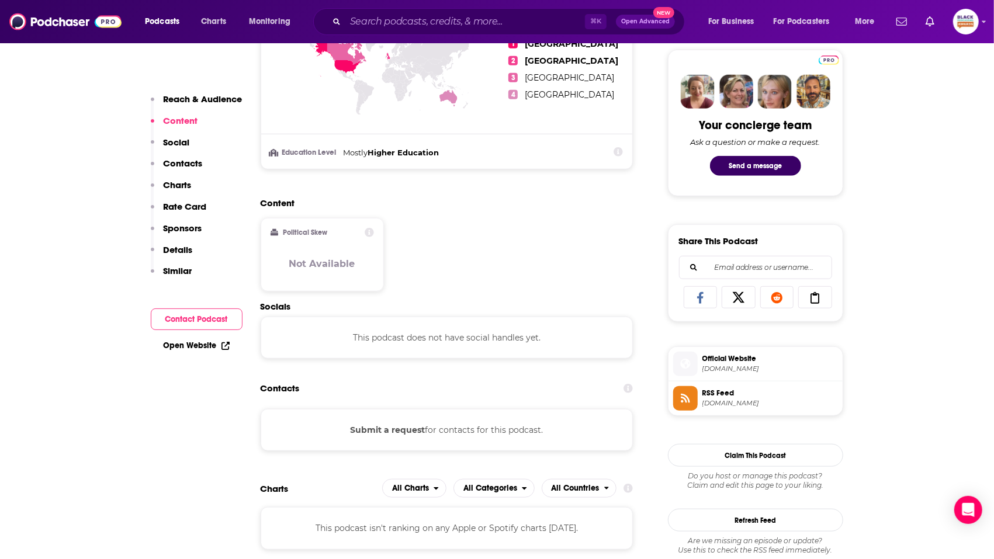
click at [723, 403] on span "[DOMAIN_NAME]" at bounding box center [770, 403] width 136 height 9
click at [731, 365] on span "[DOMAIN_NAME]" at bounding box center [770, 369] width 136 height 9
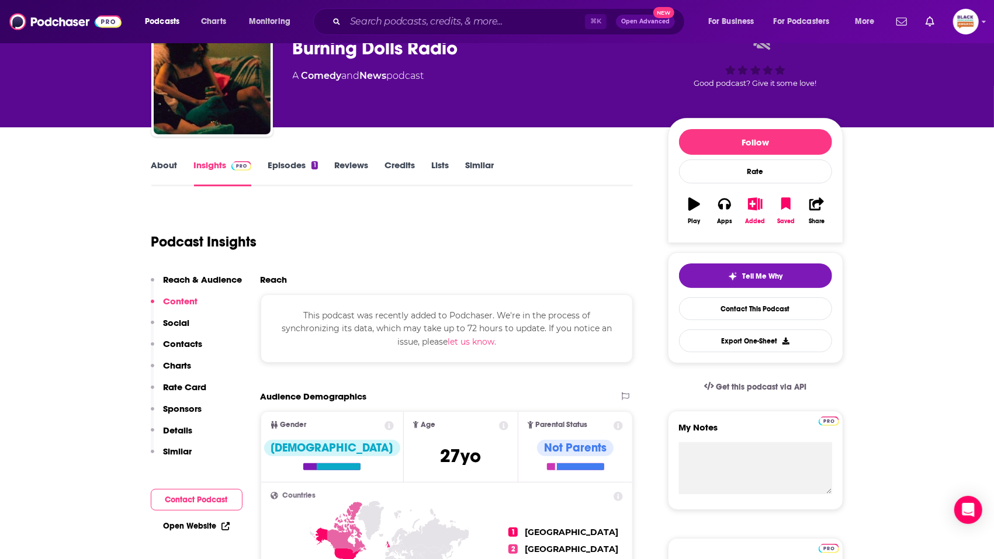
scroll to position [0, 0]
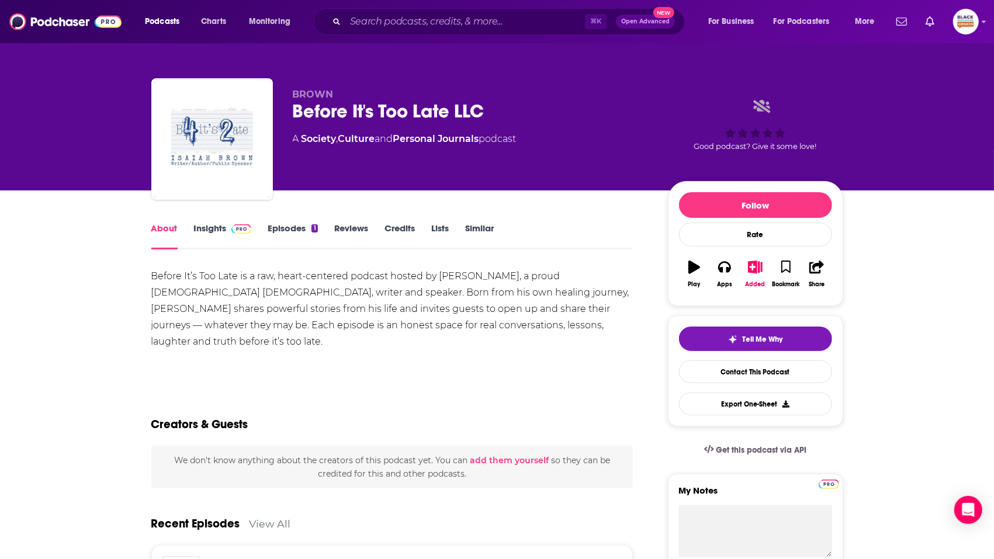
click at [449, 277] on div "Before It’s Too Late is a raw, heart-centered podcast hosted by Isaiah Brown, a…" at bounding box center [392, 309] width 482 height 82
copy div "Isaiah"
click at [786, 269] on icon "button" at bounding box center [786, 267] width 10 height 13
click at [219, 234] on link "Insights" at bounding box center [223, 236] width 58 height 27
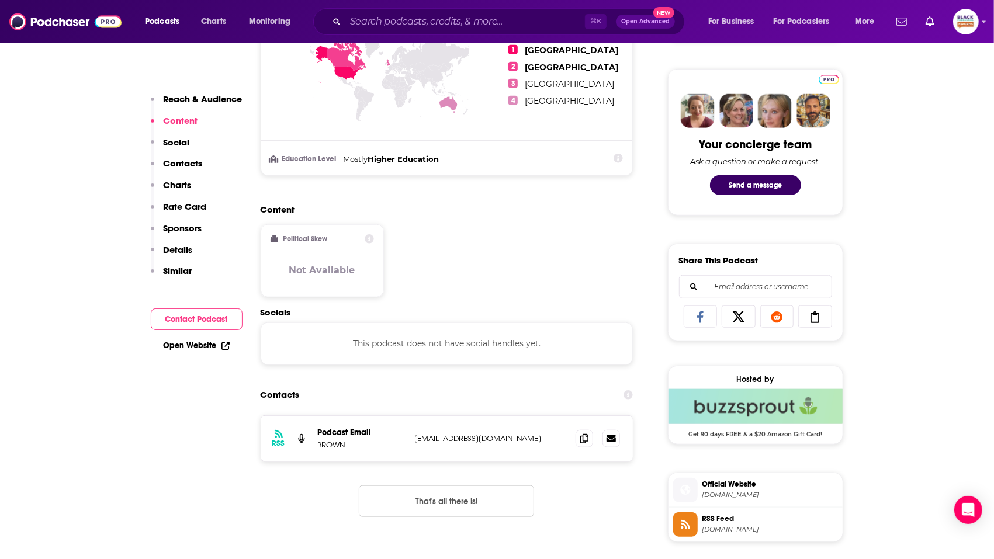
scroll to position [541, 0]
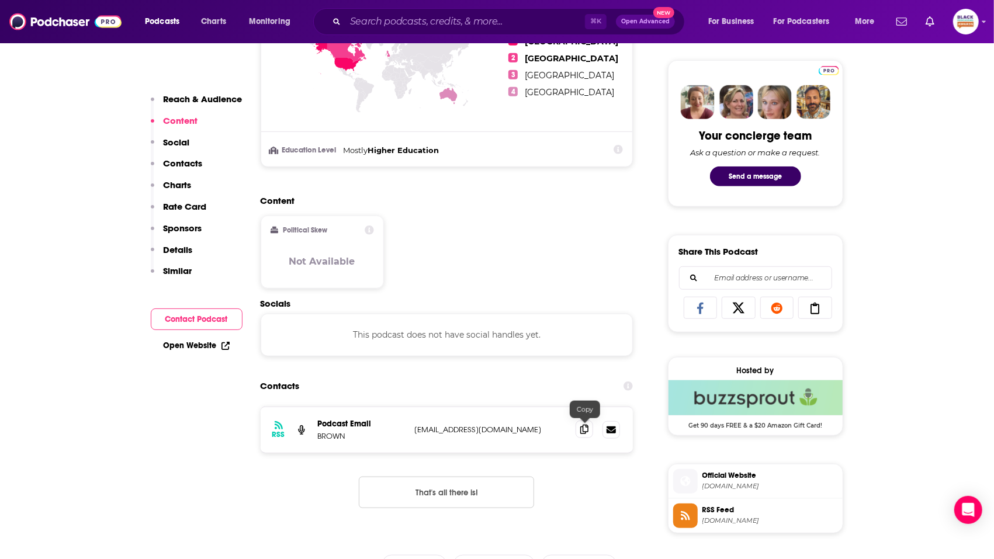
click at [581, 428] on icon at bounding box center [584, 429] width 8 height 9
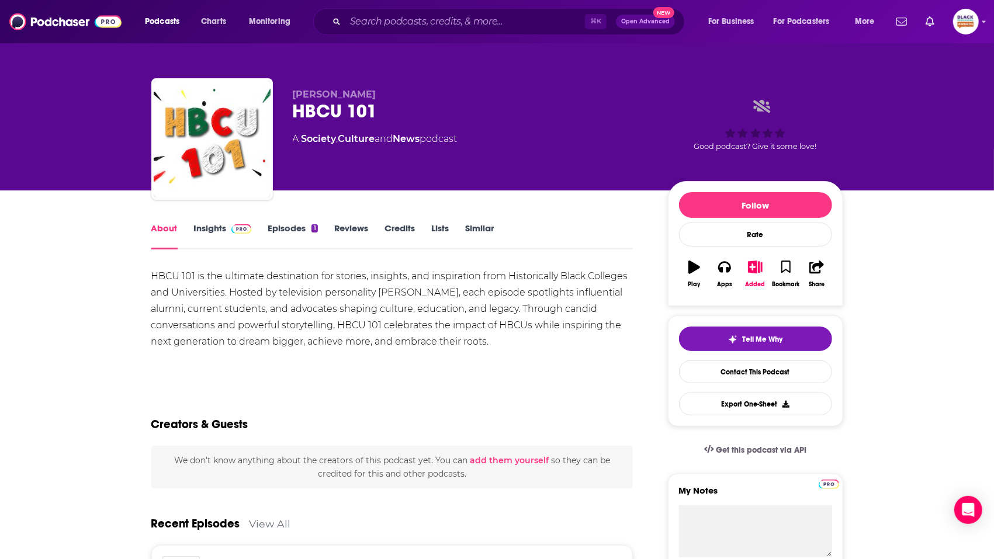
click at [393, 294] on div "HBCU 101 is the ultimate destination for stories, insights, and inspiration fro…" at bounding box center [392, 309] width 482 height 82
copy div "Jahliel"
click at [790, 275] on button "Bookmark" at bounding box center [786, 274] width 30 height 42
click at [227, 240] on link "Insights" at bounding box center [223, 236] width 58 height 27
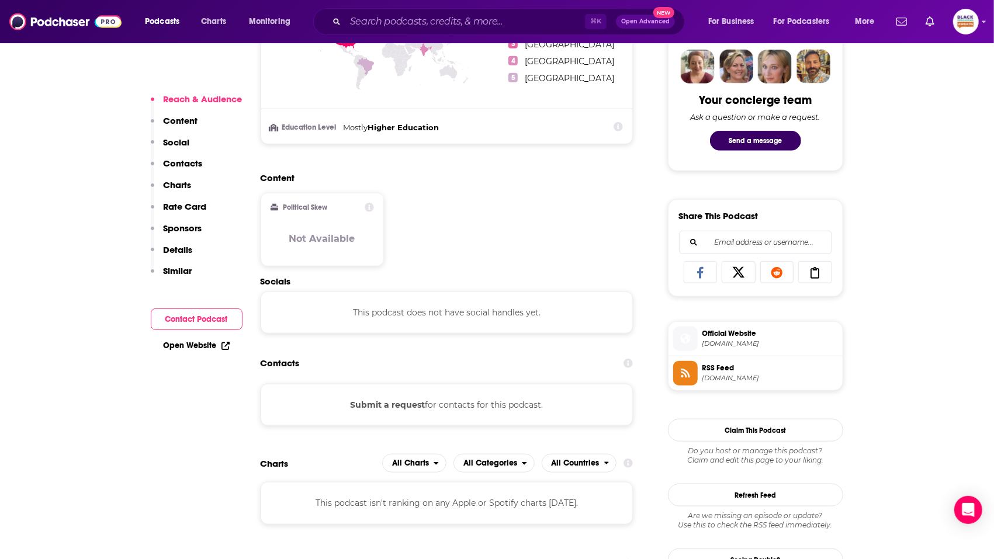
scroll to position [582, 0]
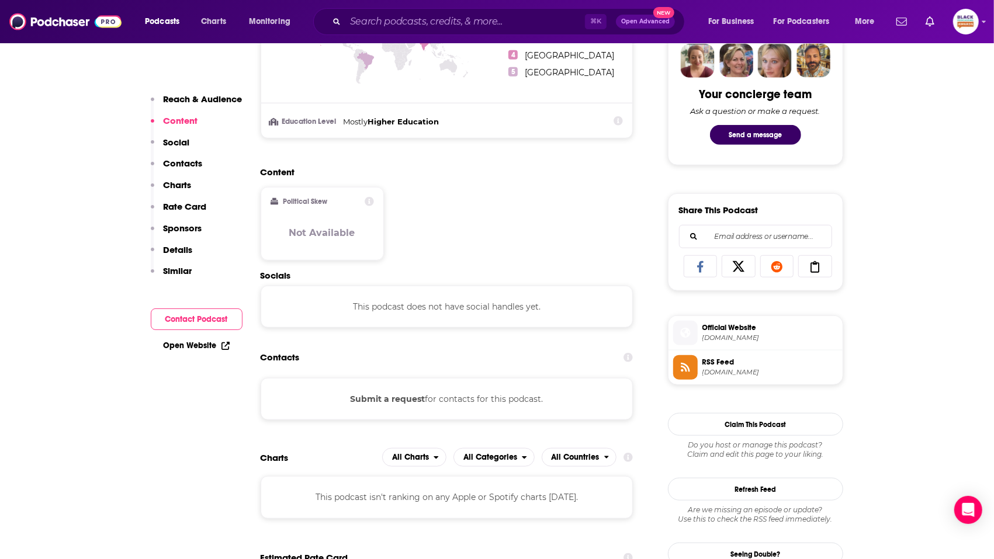
click at [716, 325] on span "Official Website" at bounding box center [770, 327] width 136 height 11
click at [724, 368] on span "[DOMAIN_NAME]" at bounding box center [770, 372] width 136 height 9
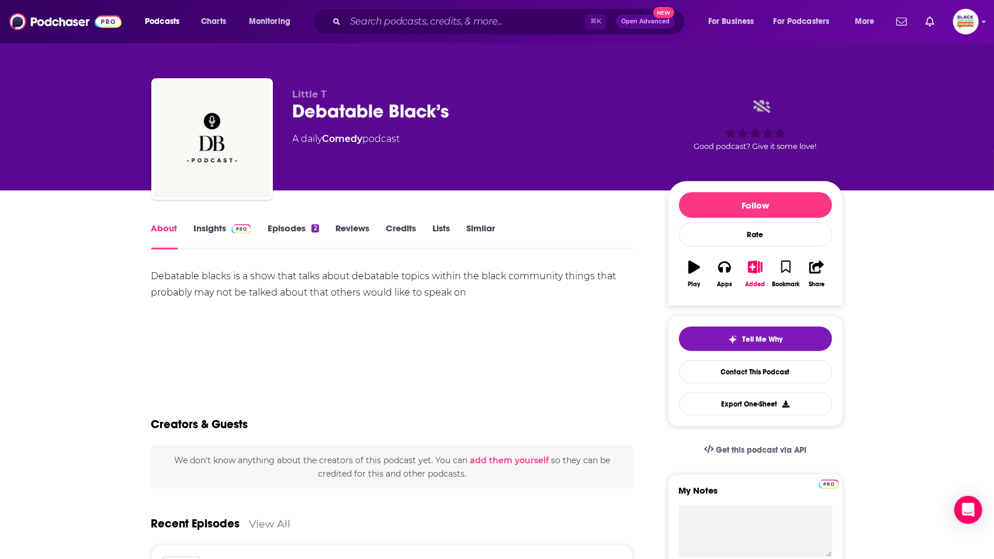
click at [212, 237] on link "Insights" at bounding box center [223, 236] width 58 height 27
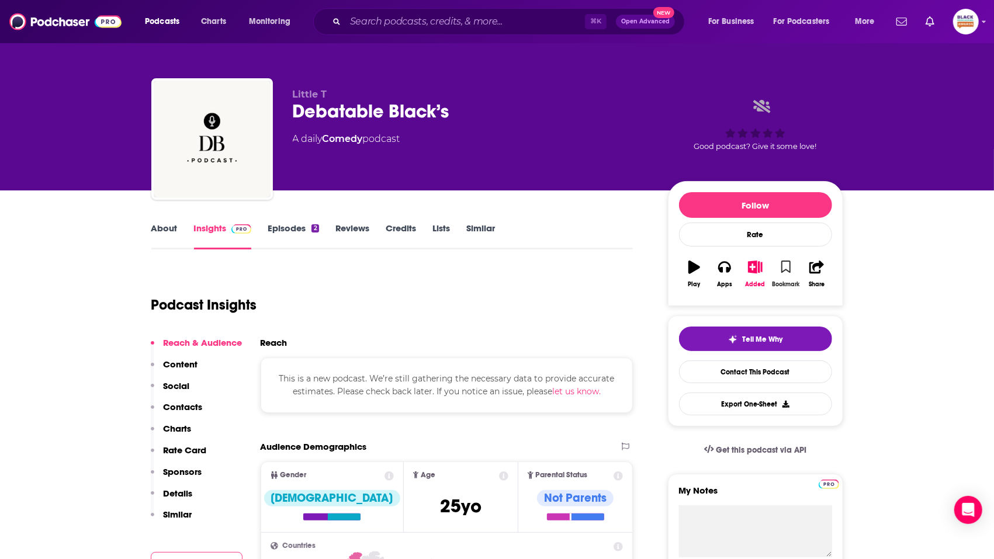
click at [778, 269] on button "Bookmark" at bounding box center [786, 274] width 30 height 42
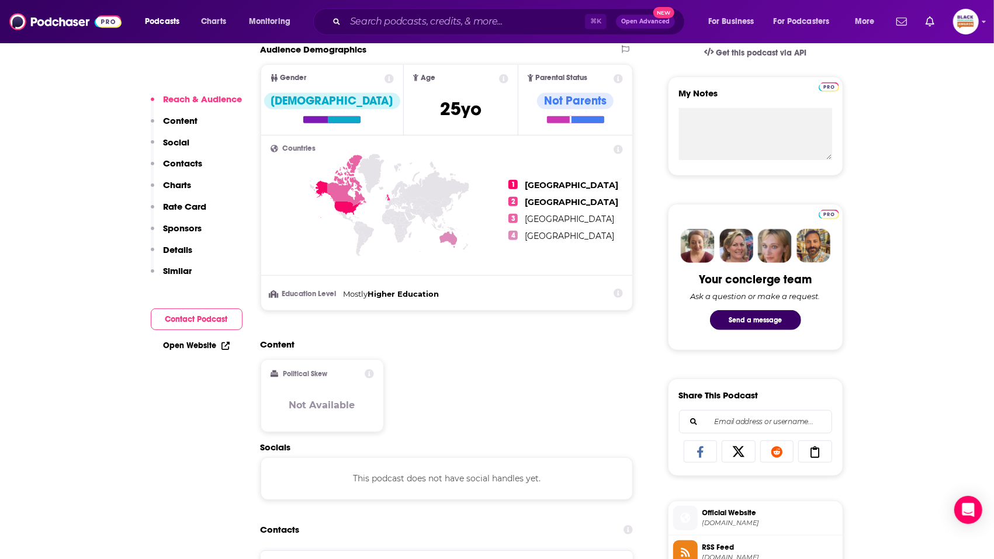
scroll to position [500, 0]
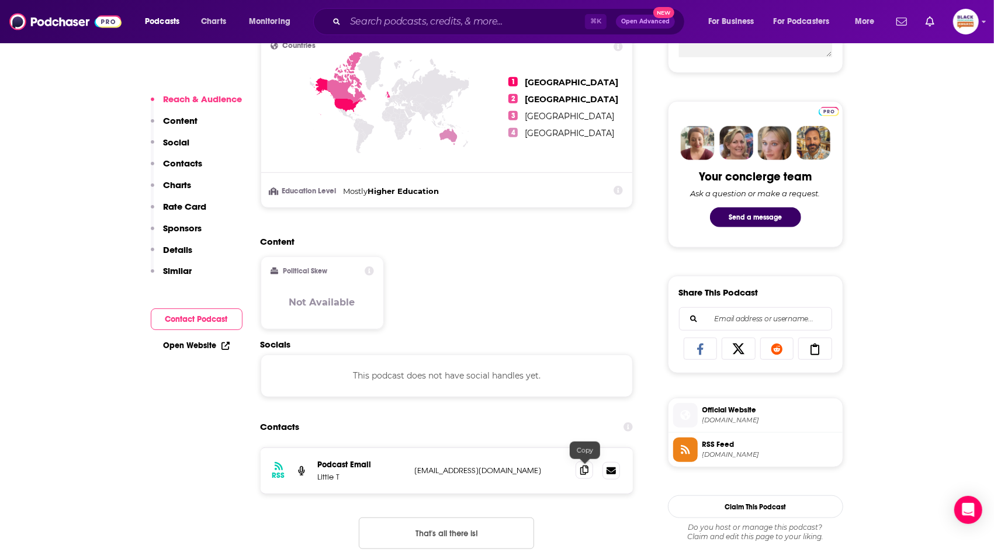
click at [582, 472] on icon at bounding box center [584, 470] width 8 height 9
drag, startPoint x: 333, startPoint y: 478, endPoint x: 316, endPoint y: 481, distance: 17.2
click at [316, 481] on div "RSS Podcast Email Little T tetaylor2025@gmail.com tetaylor2025@gmail.com" at bounding box center [447, 471] width 373 height 46
copy p "Little T"
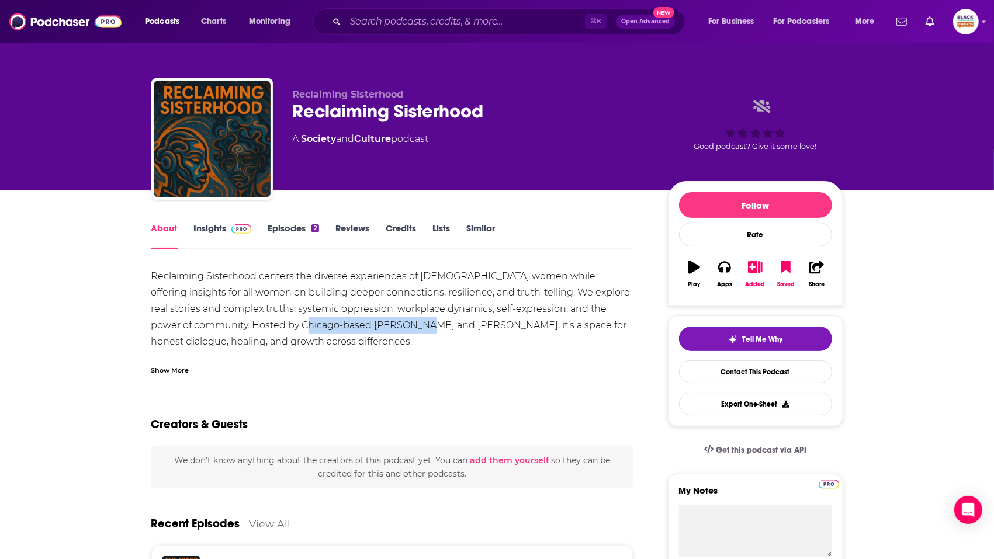
drag, startPoint x: 273, startPoint y: 325, endPoint x: 388, endPoint y: 331, distance: 115.2
click at [388, 331] on div "Reclaiming Sisterhood centers the diverse experiences of [DEMOGRAPHIC_DATA] wom…" at bounding box center [392, 350] width 482 height 164
copy div "[PERSON_NAME] and [PERSON_NAME]"
click at [218, 234] on link "Insights" at bounding box center [223, 236] width 58 height 27
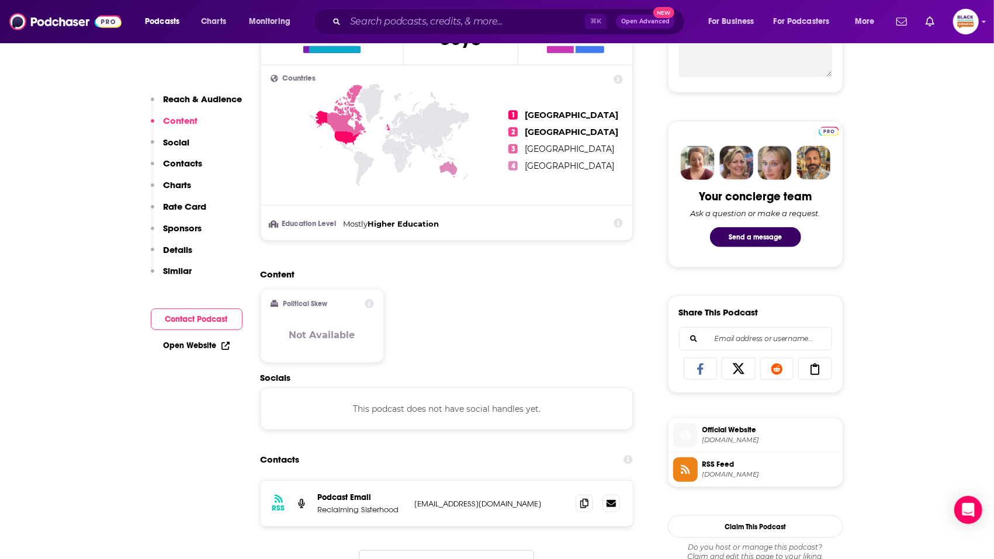
scroll to position [673, 0]
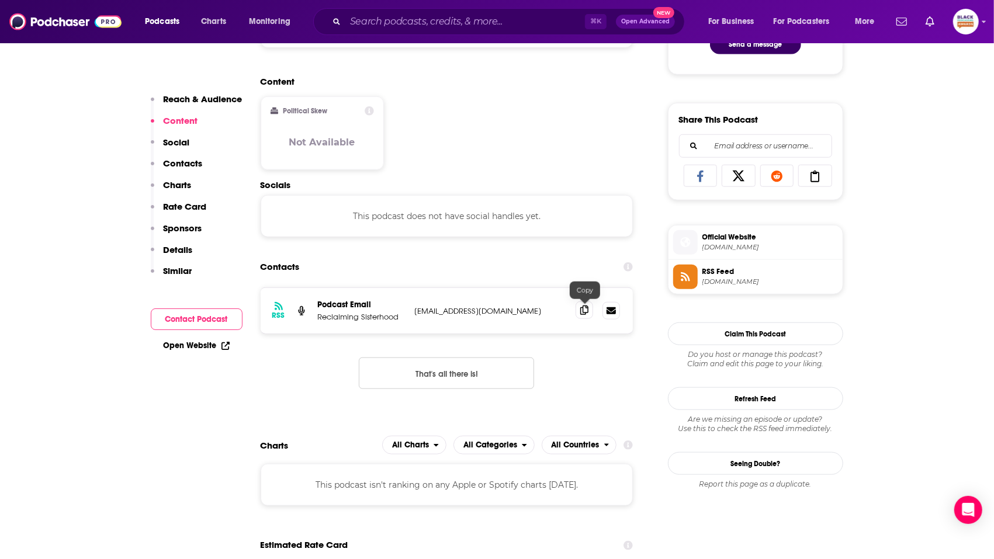
click at [584, 308] on icon at bounding box center [584, 310] width 8 height 9
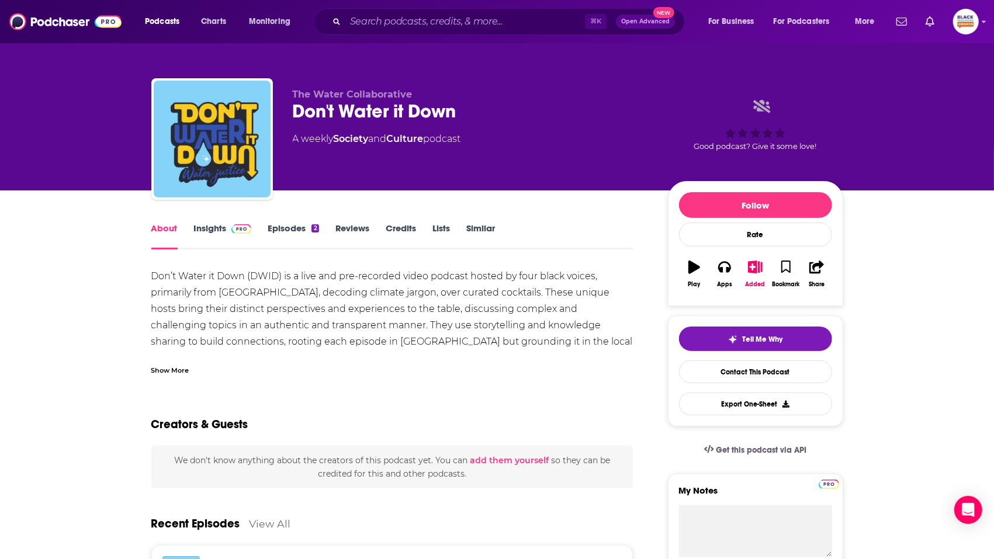
click at [179, 368] on div "Show More" at bounding box center [170, 369] width 38 height 11
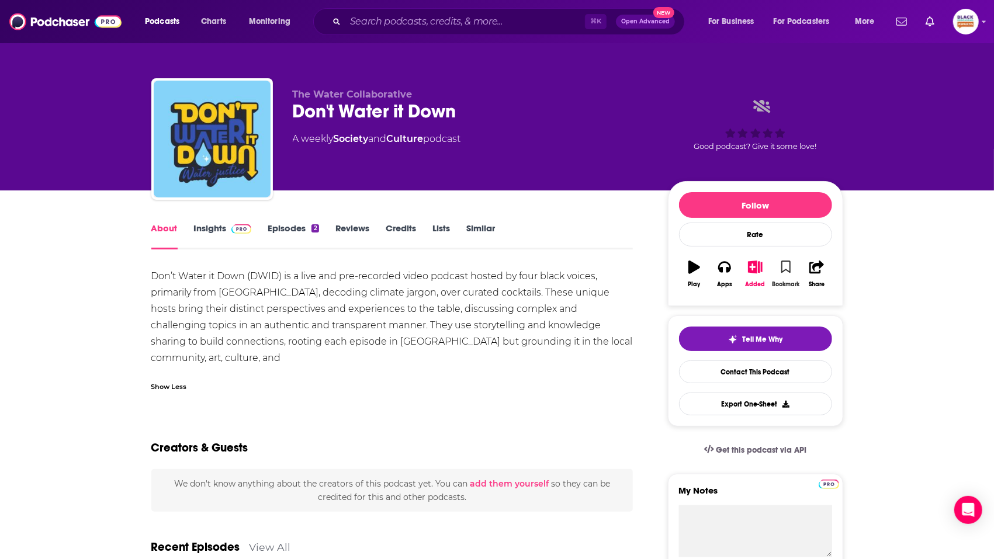
click at [778, 262] on button "Bookmark" at bounding box center [786, 274] width 30 height 42
click at [233, 227] on img at bounding box center [241, 228] width 20 height 9
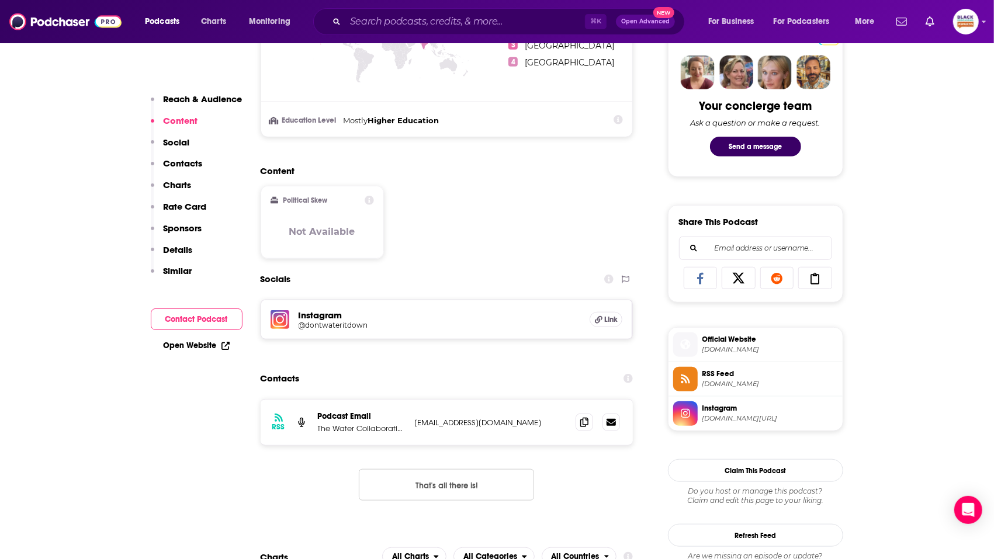
scroll to position [584, 0]
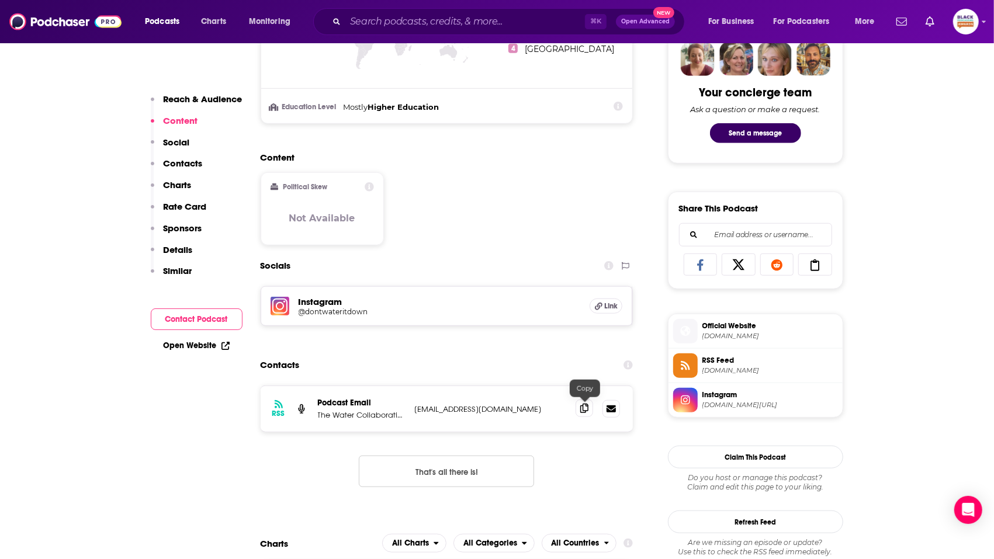
click at [587, 412] on icon at bounding box center [584, 408] width 8 height 9
click at [606, 306] on span "Link" at bounding box center [610, 305] width 13 height 9
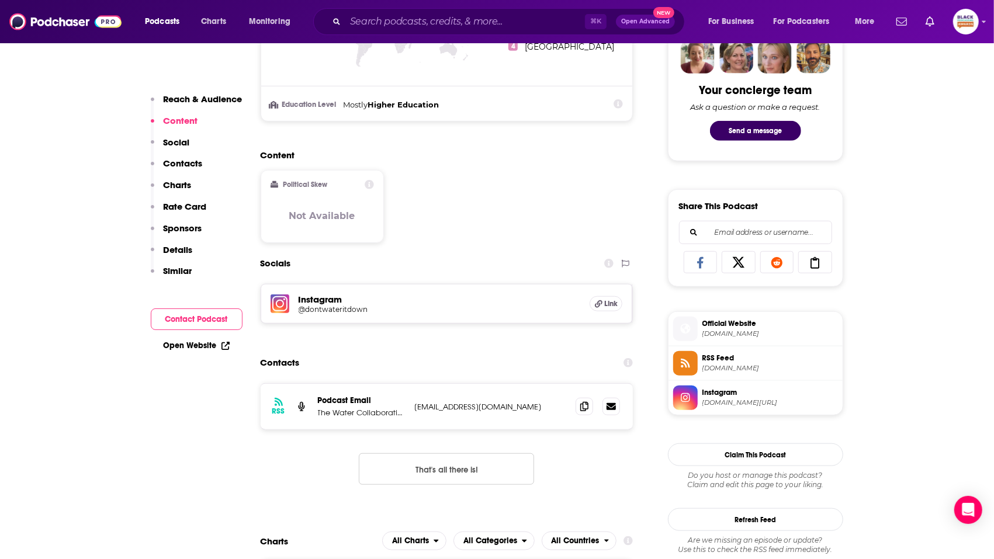
scroll to position [587, 0]
click at [712, 363] on span "[DOMAIN_NAME]" at bounding box center [770, 367] width 136 height 9
click at [728, 323] on span "Official Website" at bounding box center [770, 323] width 136 height 11
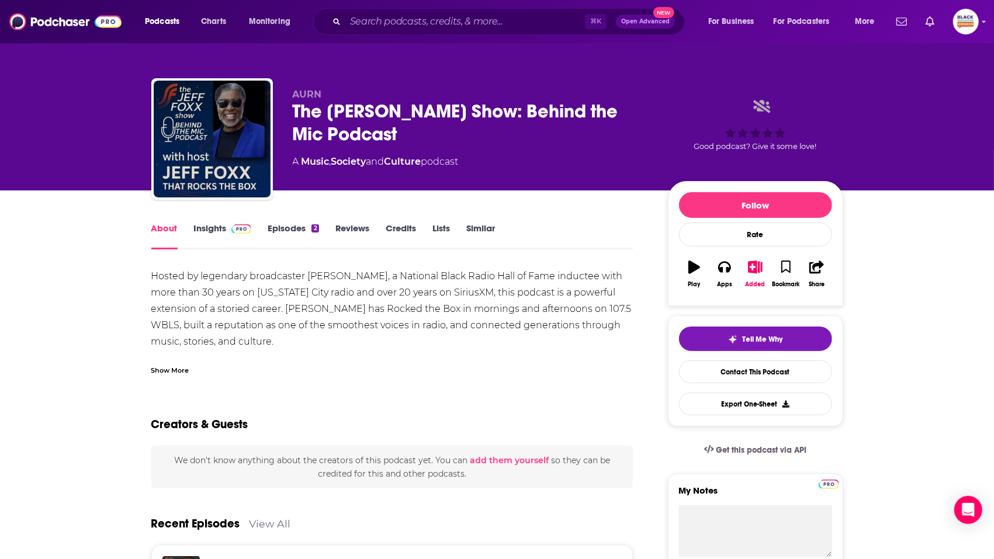
click at [247, 310] on div "Hosted by legendary broadcaster [PERSON_NAME], a National Black Radio Hall of F…" at bounding box center [392, 390] width 482 height 245
copy div "[PERSON_NAME]"
click at [790, 272] on icon "button" at bounding box center [786, 267] width 10 height 13
click at [233, 230] on img at bounding box center [241, 228] width 20 height 9
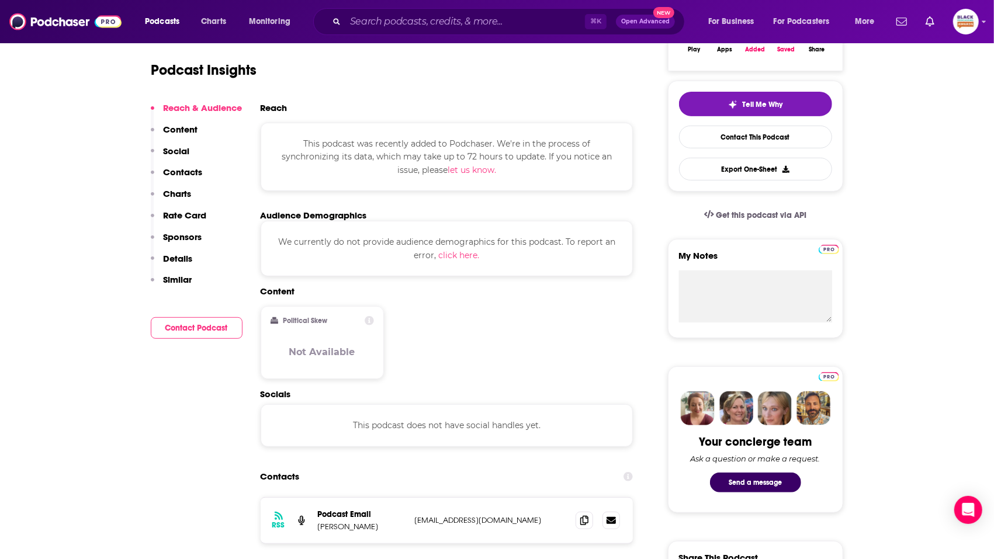
scroll to position [338, 0]
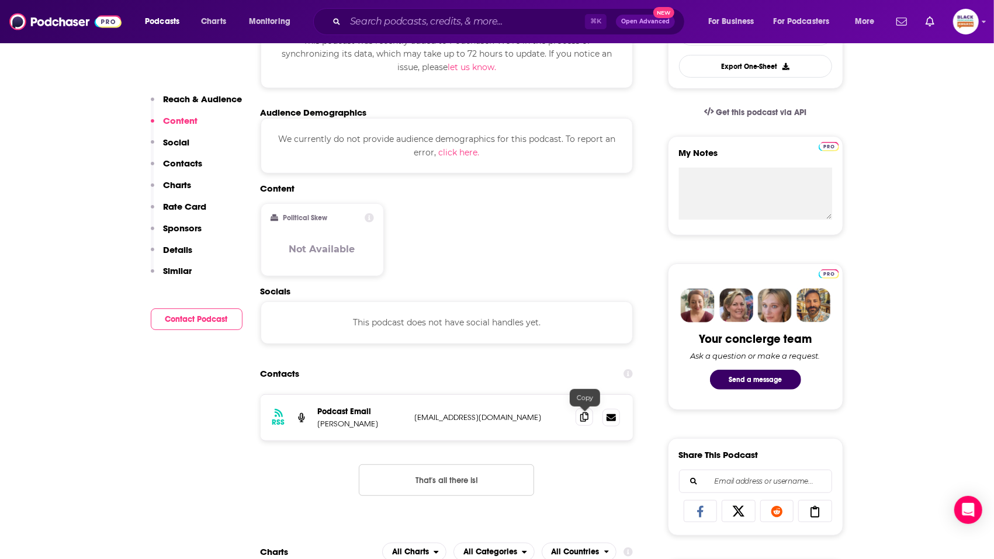
click at [583, 420] on icon at bounding box center [584, 416] width 8 height 9
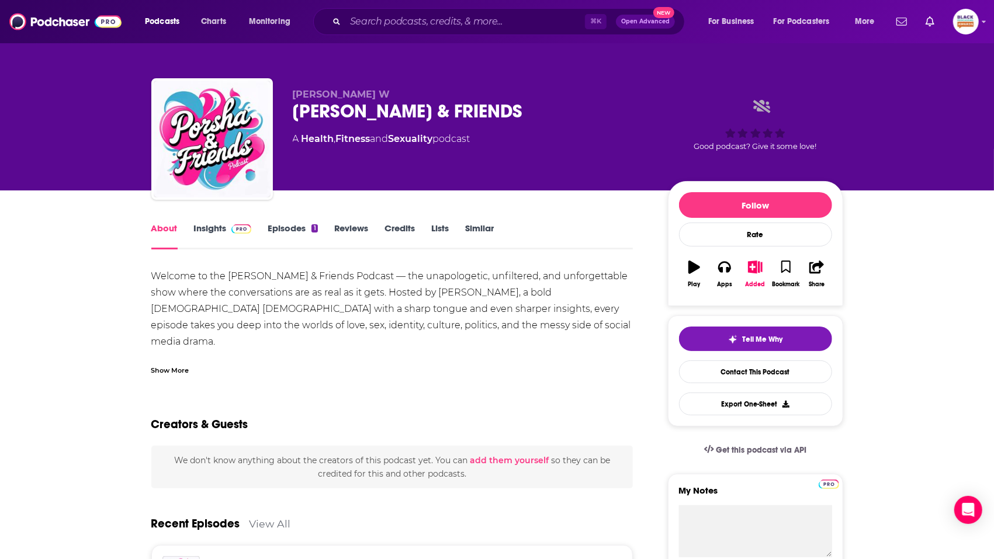
copy div "[PERSON_NAME]"
click at [787, 266] on icon "button" at bounding box center [786, 267] width 10 height 13
click at [231, 232] on img at bounding box center [241, 228] width 20 height 9
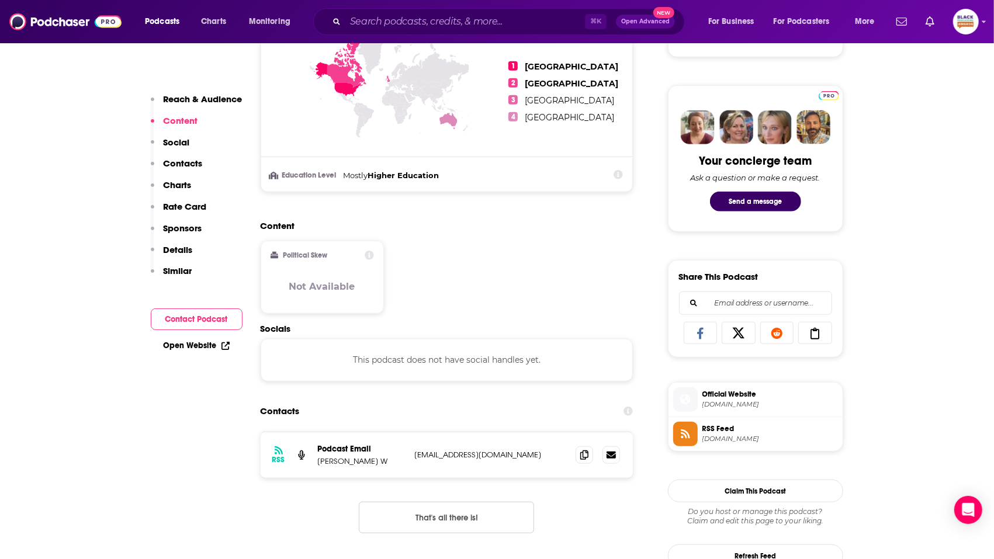
scroll to position [520, 0]
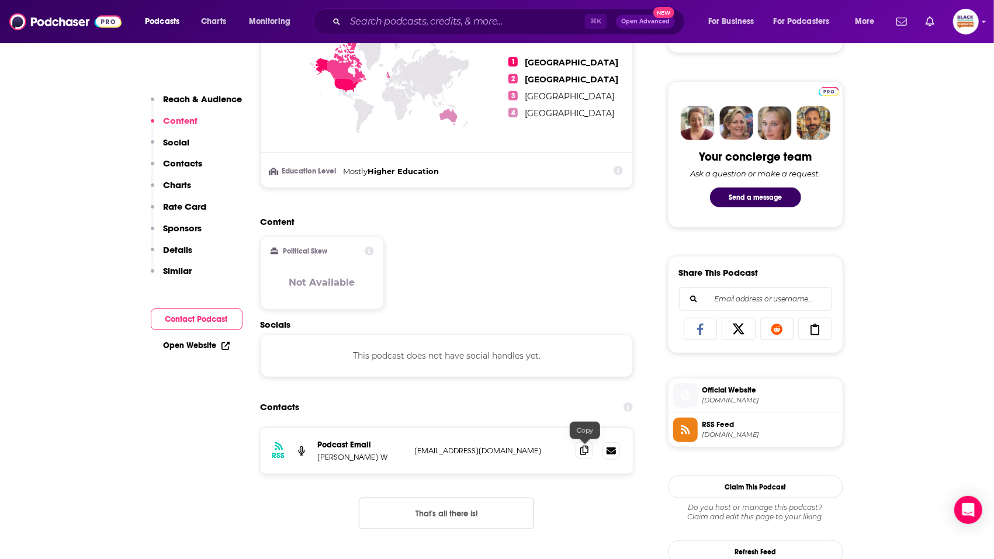
click at [583, 450] on icon at bounding box center [584, 450] width 8 height 9
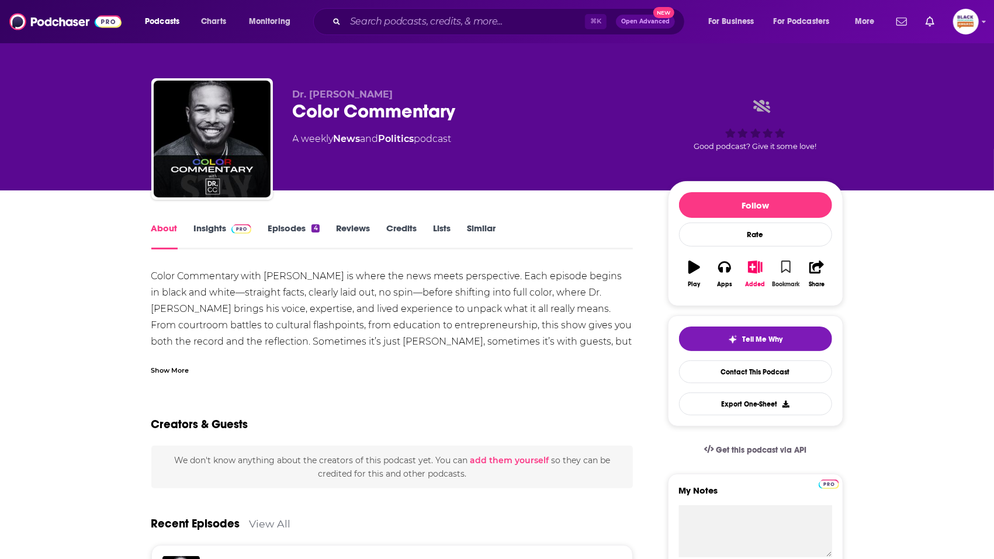
click at [784, 266] on icon "button" at bounding box center [786, 267] width 10 height 13
drag, startPoint x: 263, startPoint y: 276, endPoint x: 300, endPoint y: 277, distance: 36.8
click at [300, 277] on div "Color Commentary with [PERSON_NAME] is where the news meets perspective. Each e…" at bounding box center [392, 325] width 482 height 115
click at [229, 234] on link "Insights" at bounding box center [223, 236] width 58 height 27
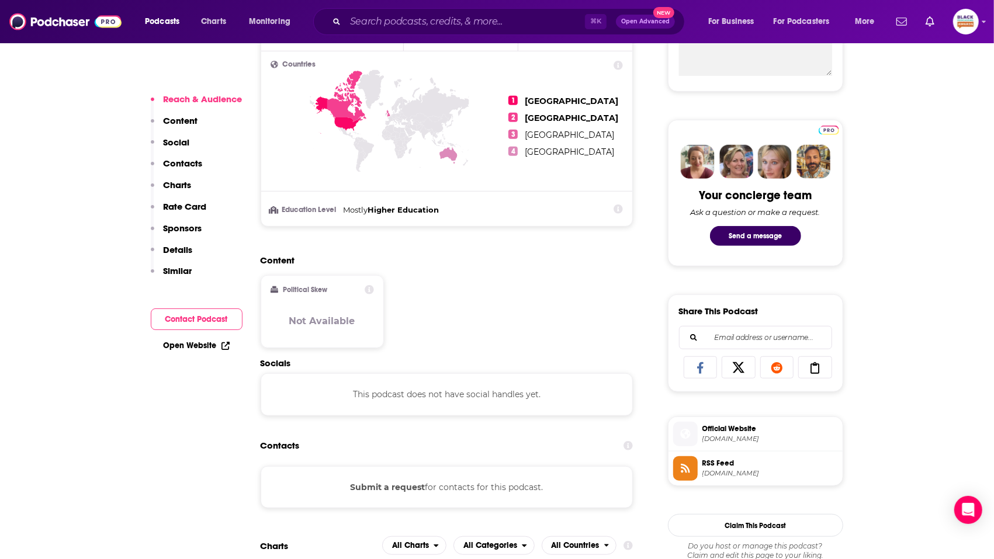
scroll to position [481, 0]
click at [741, 438] on span "[DOMAIN_NAME]" at bounding box center [770, 439] width 136 height 9
click at [740, 470] on span "[DOMAIN_NAME]" at bounding box center [770, 473] width 136 height 9
